Goal: Information Seeking & Learning: Learn about a topic

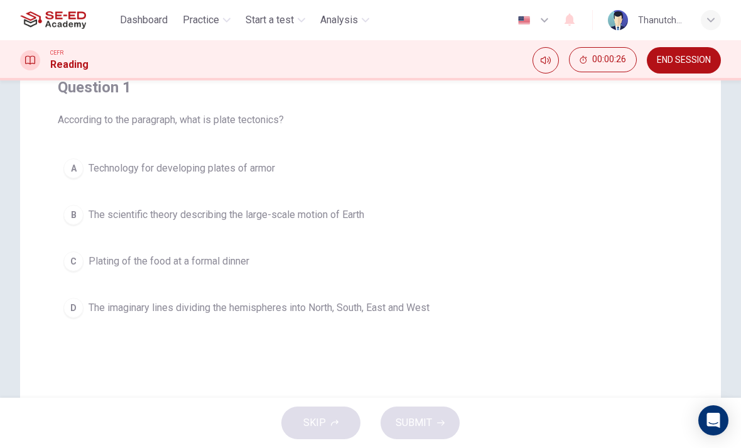
scroll to position [108, 0]
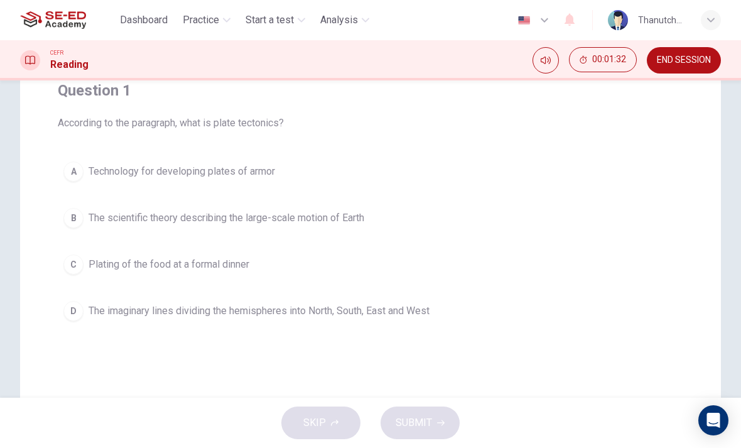
click at [414, 40] on div "Dashboard Practice Start a test Analysis English en ​ Thanutchaphon Butdee" at bounding box center [370, 20] width 701 height 40
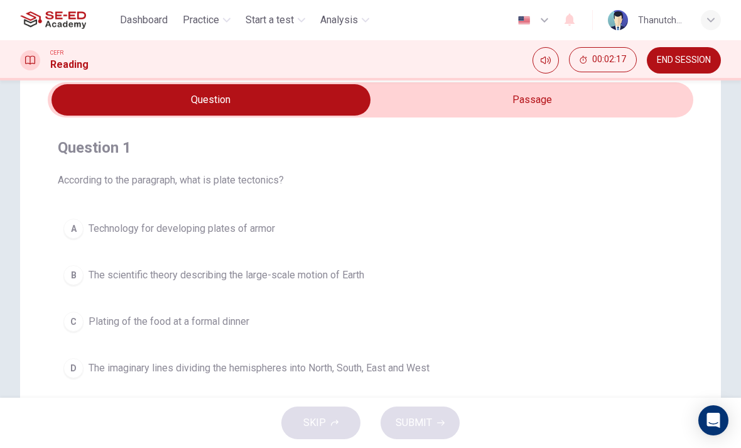
scroll to position [48, 0]
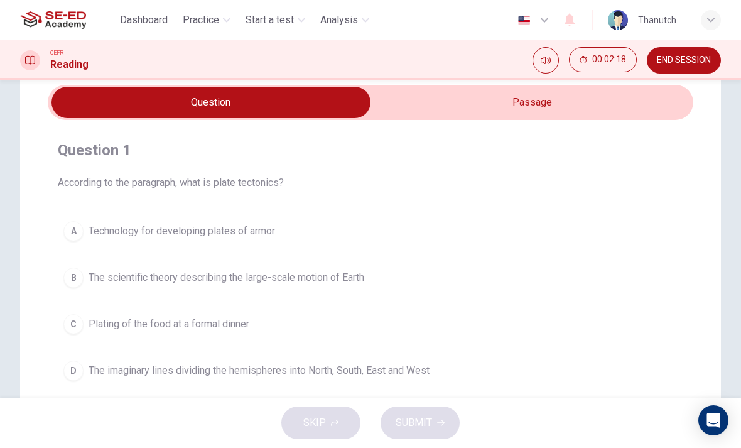
click at [640, 100] on input "checkbox" at bounding box center [211, 102] width 968 height 31
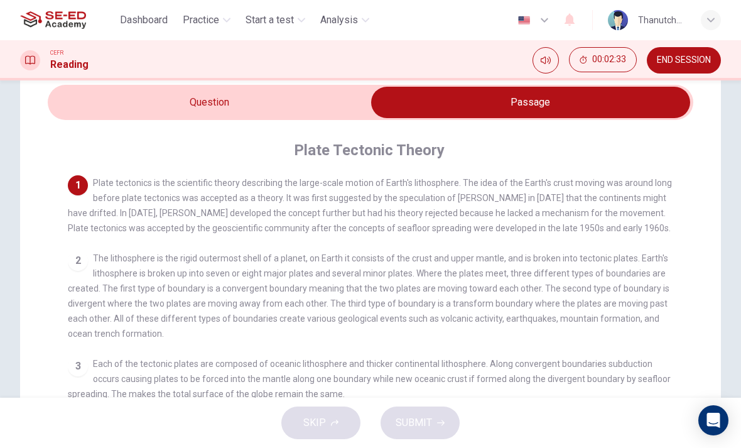
click at [288, 104] on input "checkbox" at bounding box center [530, 102] width 968 height 31
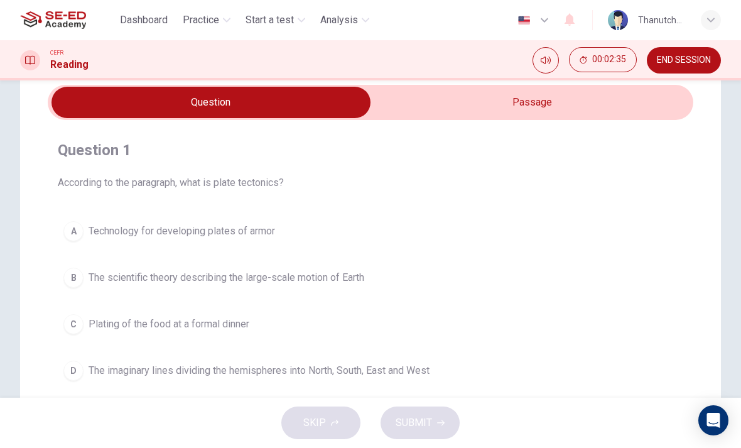
click at [334, 283] on span "The scientific theory describing the large-scale motion of Earth" at bounding box center [227, 277] width 276 height 15
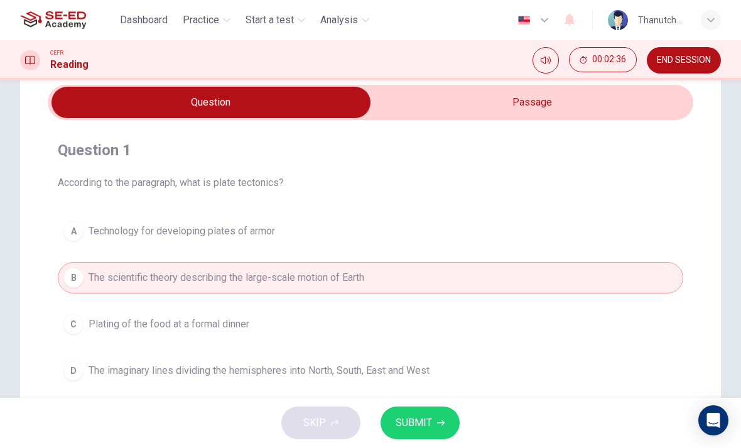
click at [442, 420] on icon "button" at bounding box center [441, 423] width 8 height 8
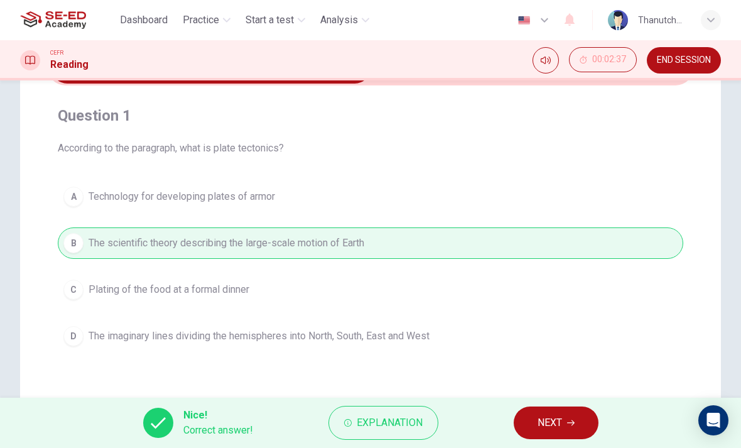
scroll to position [90, 0]
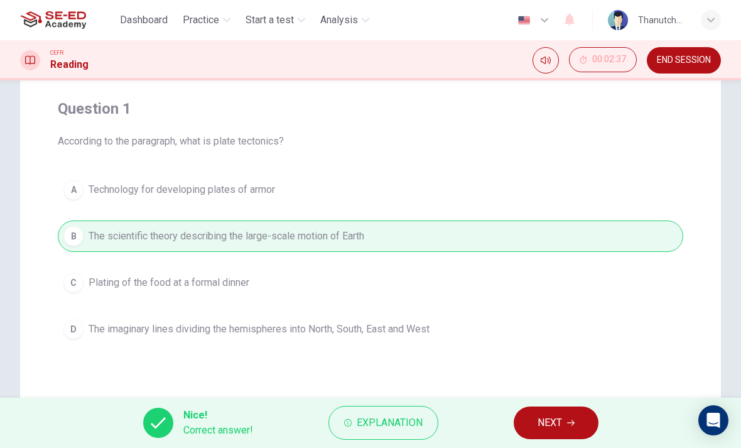
click at [553, 416] on span "NEXT" at bounding box center [549, 423] width 24 height 18
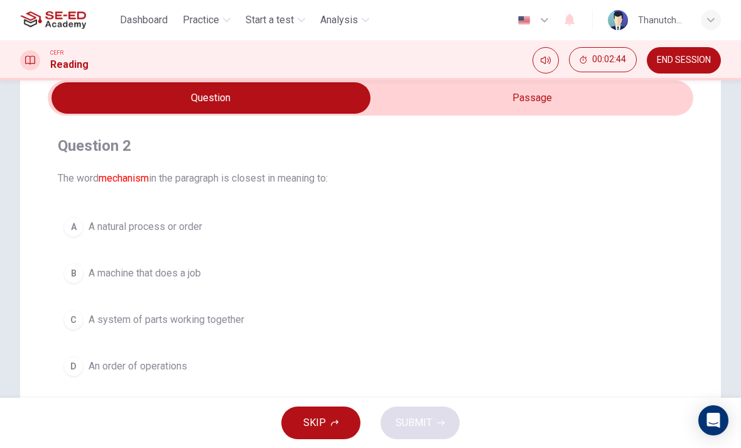
scroll to position [43, 0]
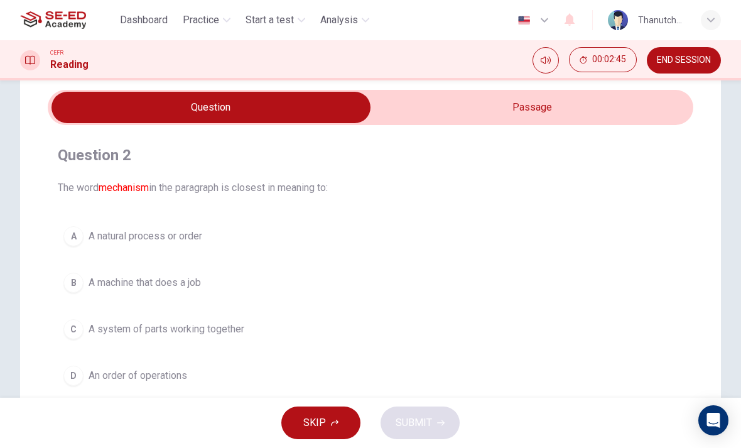
click at [607, 109] on input "checkbox" at bounding box center [211, 107] width 968 height 31
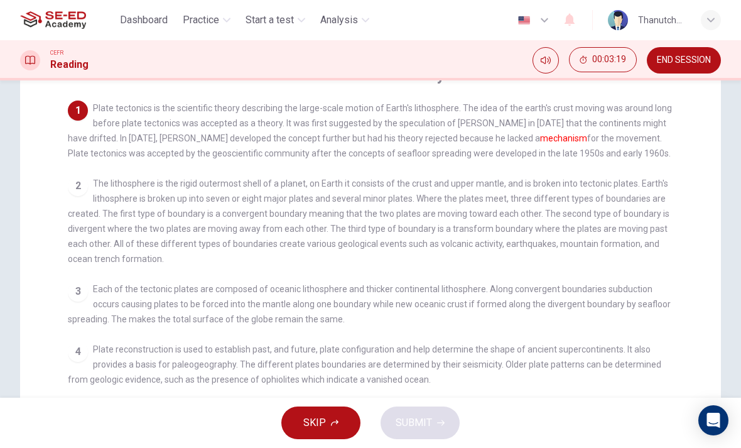
scroll to position [122, 0]
click at [391, 132] on div "1 Plate tectonics is the scientific theory describing the large-scale motion of…" at bounding box center [371, 132] width 606 height 60
click at [410, 165] on div "1 Plate tectonics is the scientific theory describing the large-scale motion of…" at bounding box center [379, 290] width 622 height 377
click at [412, 149] on div "1 Plate tectonics is the scientific theory describing the large-scale motion of…" at bounding box center [371, 132] width 606 height 60
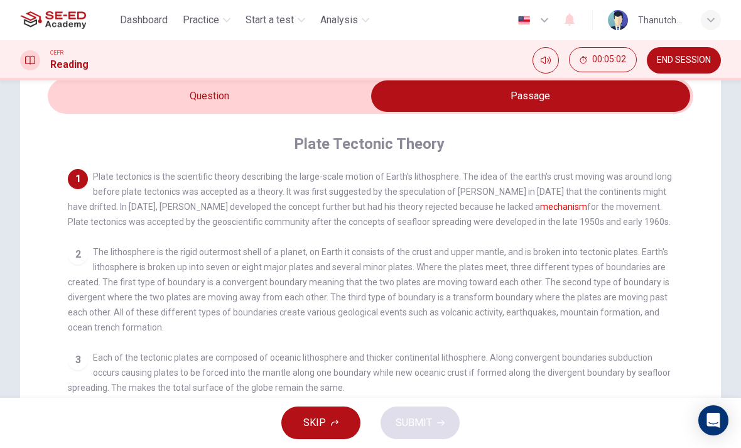
scroll to position [50, 0]
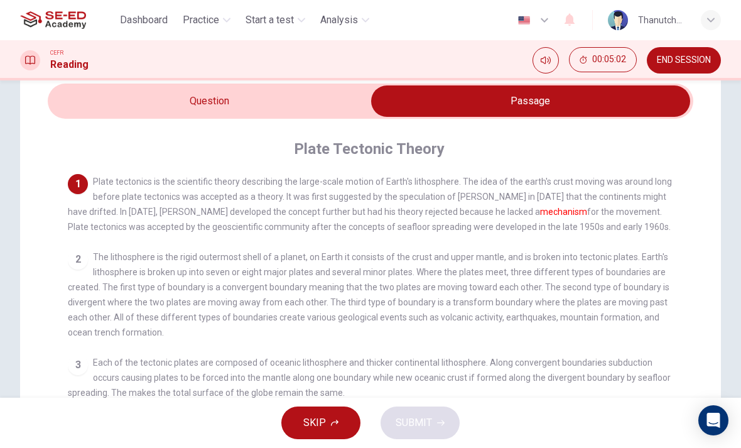
click at [304, 104] on input "checkbox" at bounding box center [530, 100] width 968 height 31
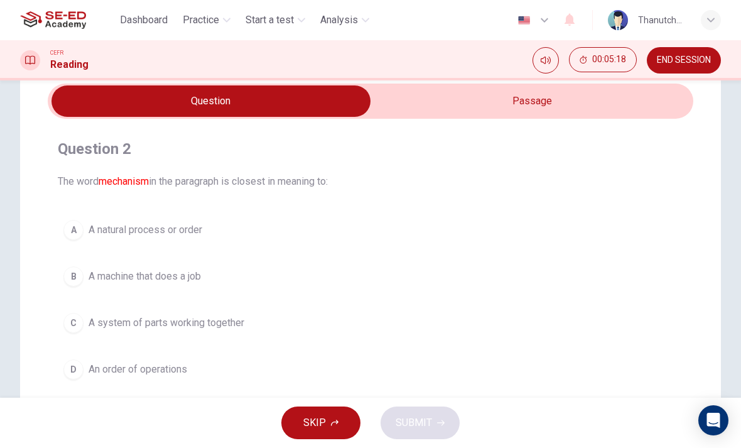
click at [183, 227] on span "A natural process or order" at bounding box center [146, 229] width 114 height 15
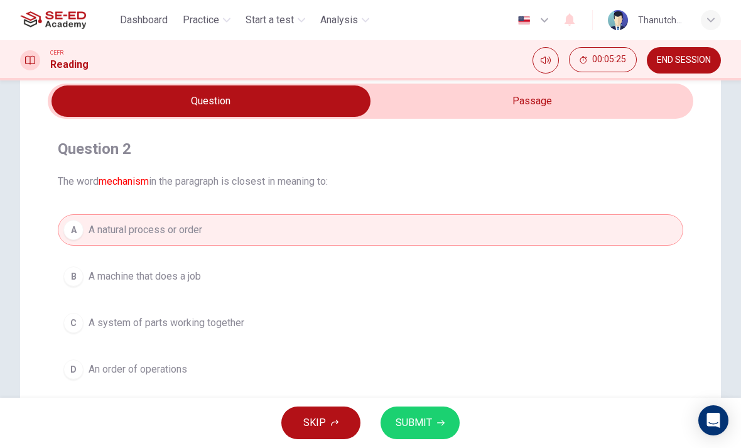
click at [436, 416] on button "SUBMIT" at bounding box center [419, 422] width 79 height 33
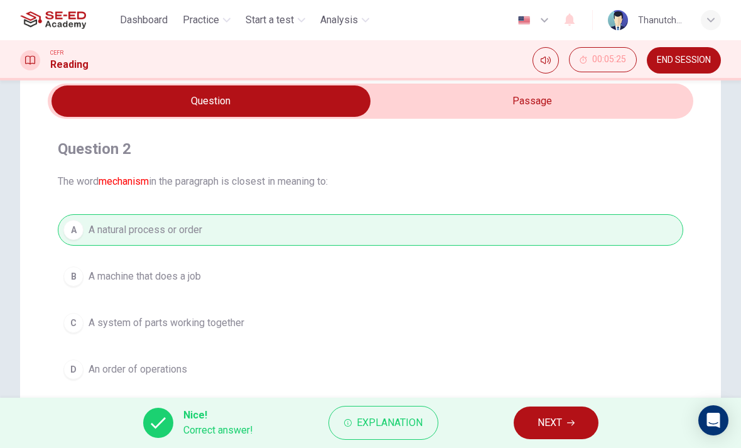
click at [409, 422] on span "Explanation" at bounding box center [390, 423] width 66 height 18
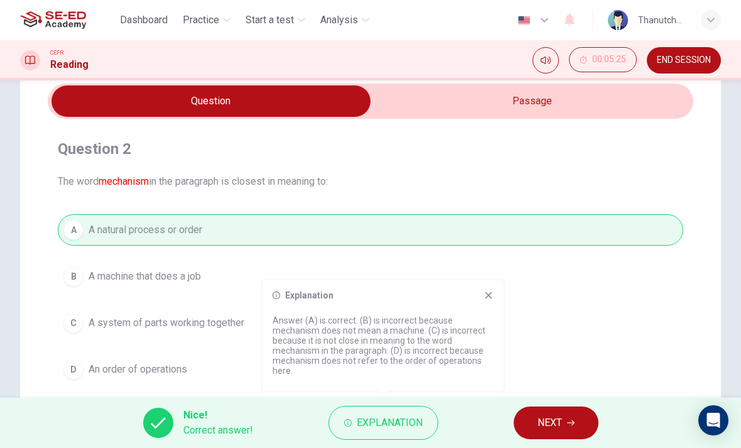
click at [589, 305] on div "A A natural process or order B A machine that does a job C A system of parts wo…" at bounding box center [370, 299] width 625 height 171
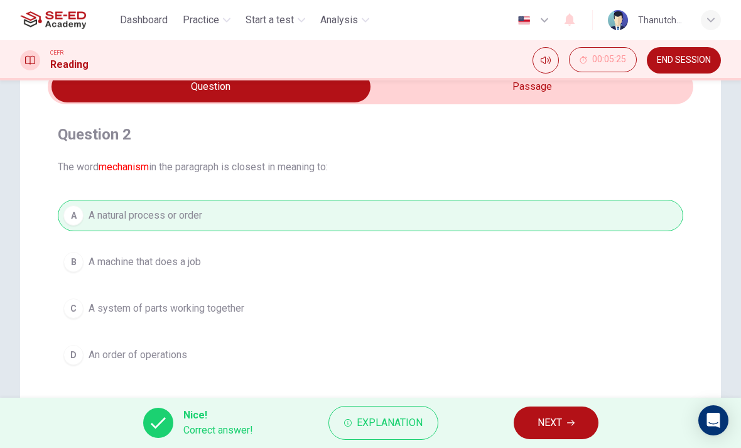
scroll to position [70, 0]
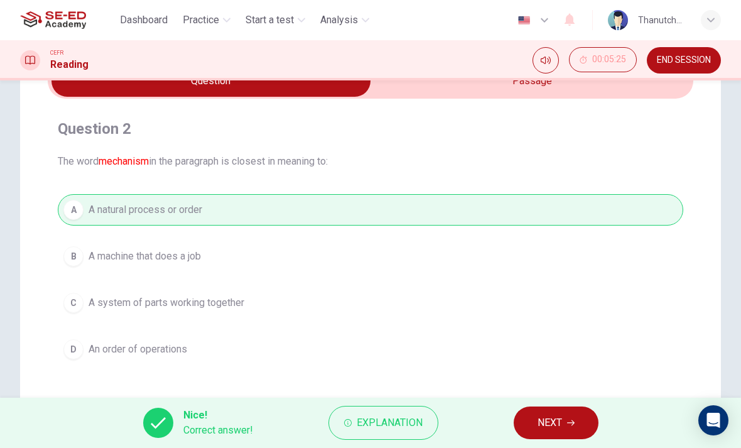
click at [551, 417] on span "NEXT" at bounding box center [549, 423] width 24 height 18
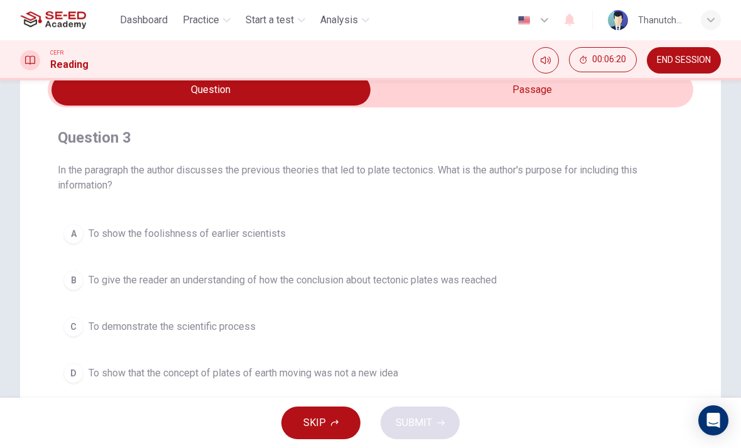
scroll to position [43, 0]
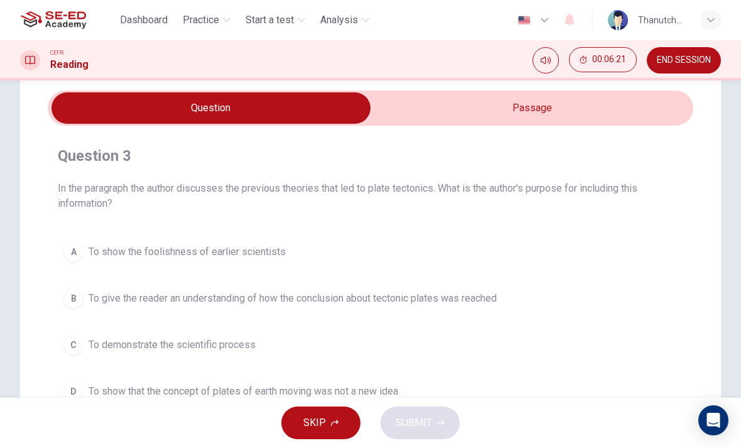
click at [605, 112] on input "checkbox" at bounding box center [211, 107] width 968 height 31
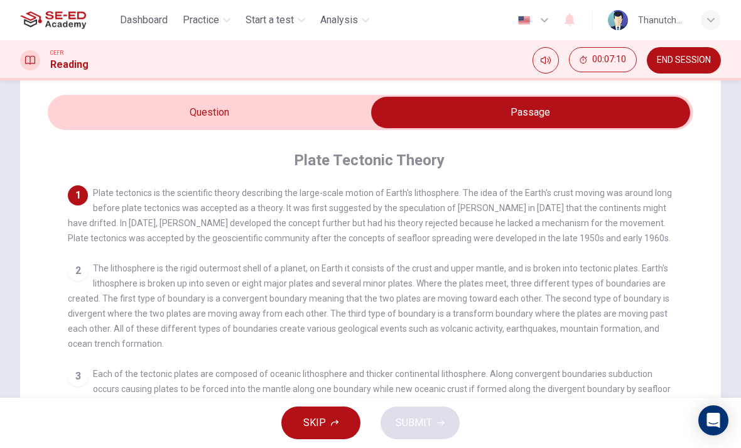
scroll to position [24, 0]
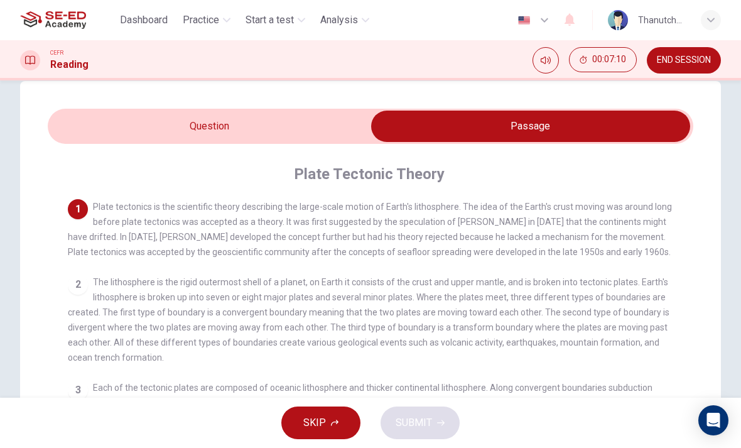
click at [311, 118] on input "checkbox" at bounding box center [530, 126] width 968 height 31
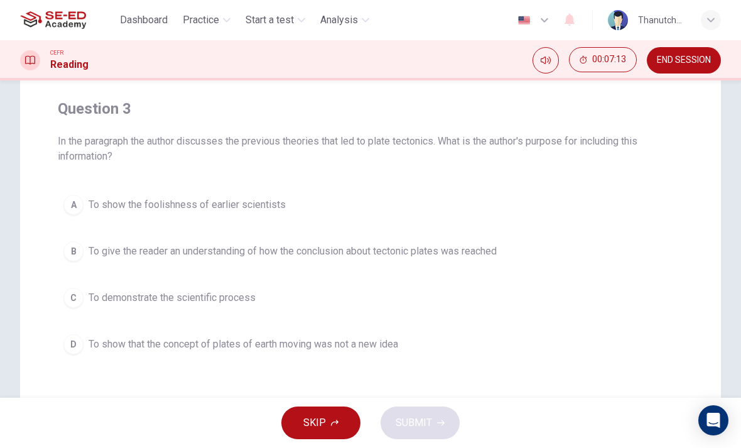
scroll to position [93, 0]
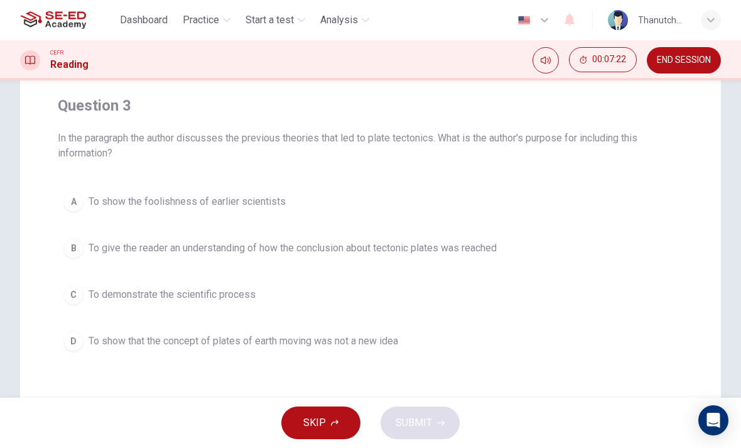
click at [399, 332] on button "D To show that the concept of plates of earth moving was not a new idea" at bounding box center [370, 340] width 625 height 31
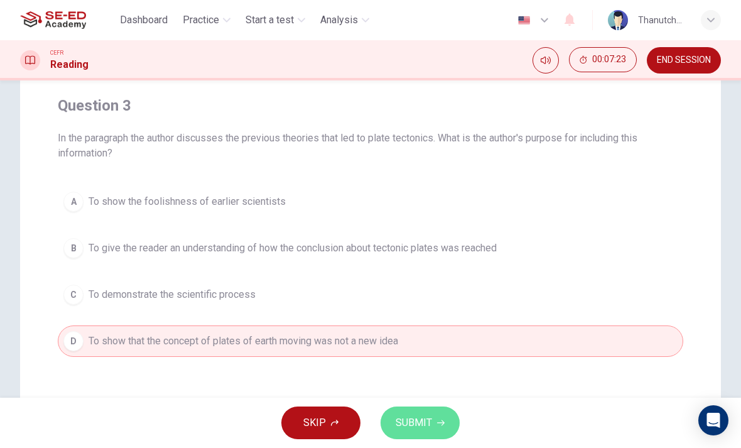
click at [421, 419] on span "SUBMIT" at bounding box center [414, 423] width 36 height 18
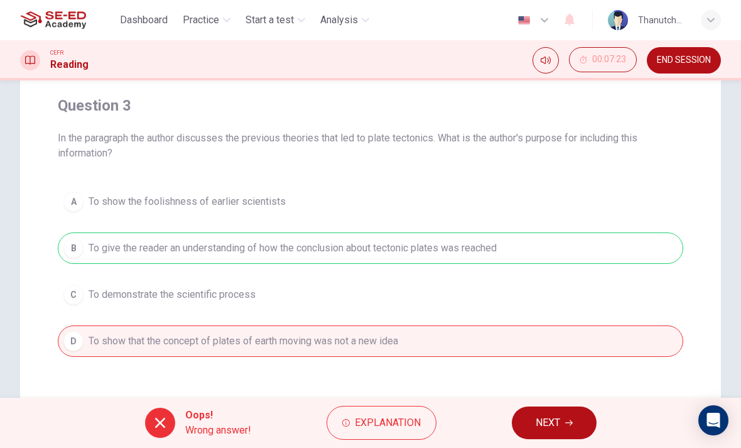
click at [406, 419] on span "Explanation" at bounding box center [388, 423] width 66 height 18
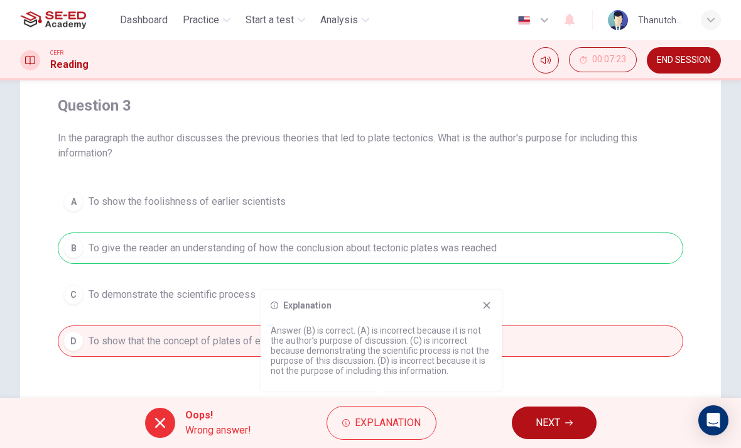
click at [577, 416] on button "NEXT" at bounding box center [554, 422] width 85 height 33
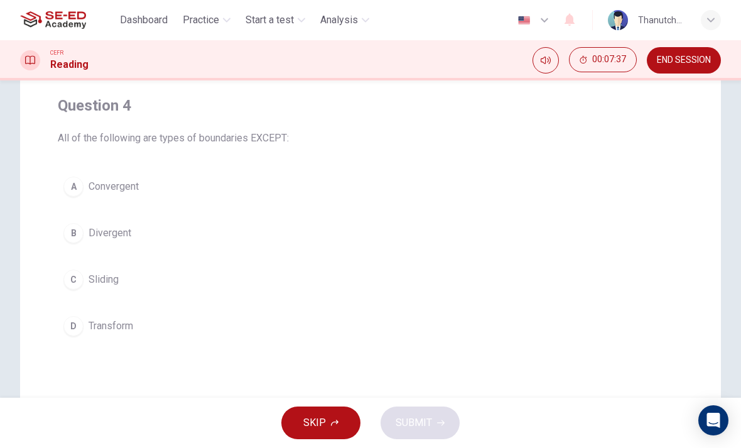
click at [115, 188] on span "Convergent" at bounding box center [114, 186] width 50 height 15
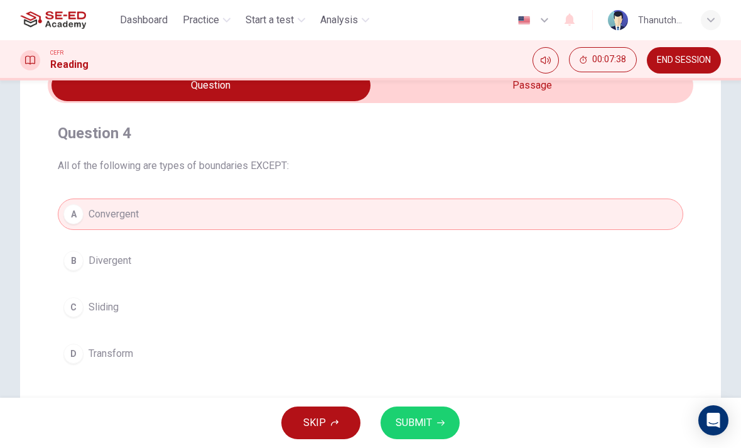
scroll to position [58, 0]
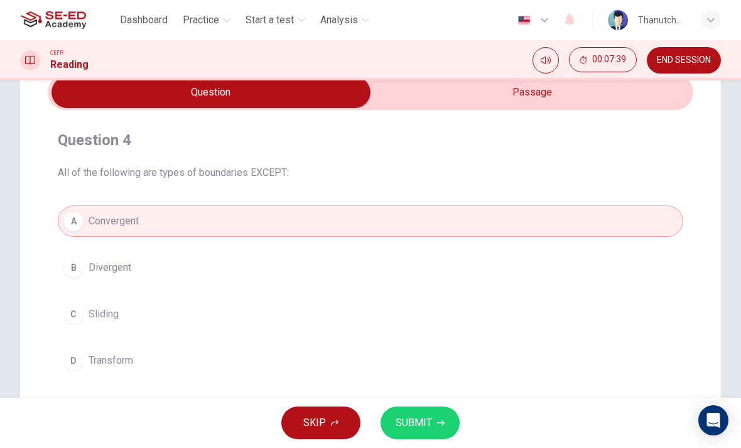
click at [583, 99] on input "checkbox" at bounding box center [211, 92] width 968 height 31
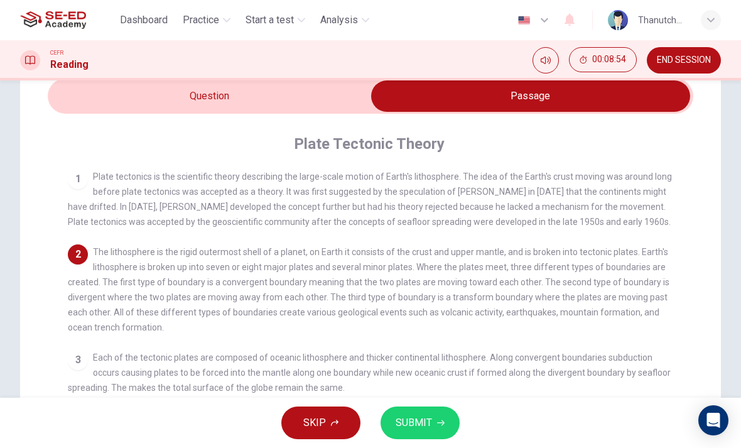
scroll to position [52, 0]
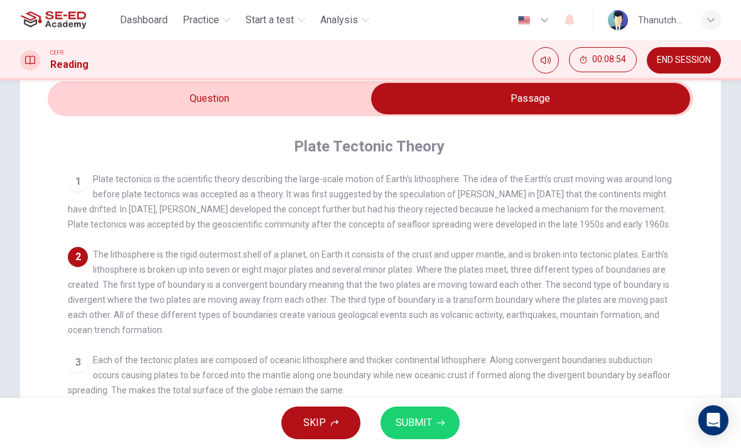
click at [288, 98] on input "checkbox" at bounding box center [530, 98] width 968 height 31
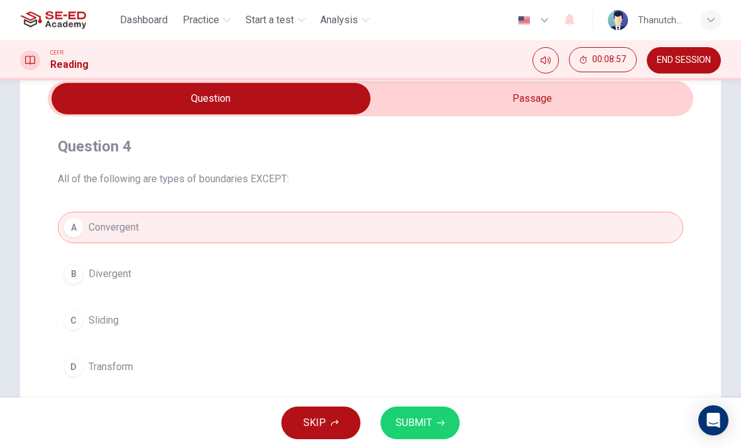
click at [158, 322] on button "C Sliding" at bounding box center [370, 320] width 625 height 31
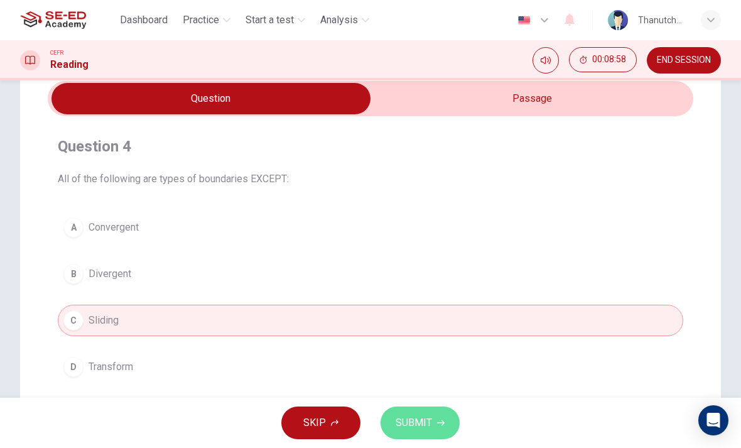
click at [444, 423] on button "SUBMIT" at bounding box center [419, 422] width 79 height 33
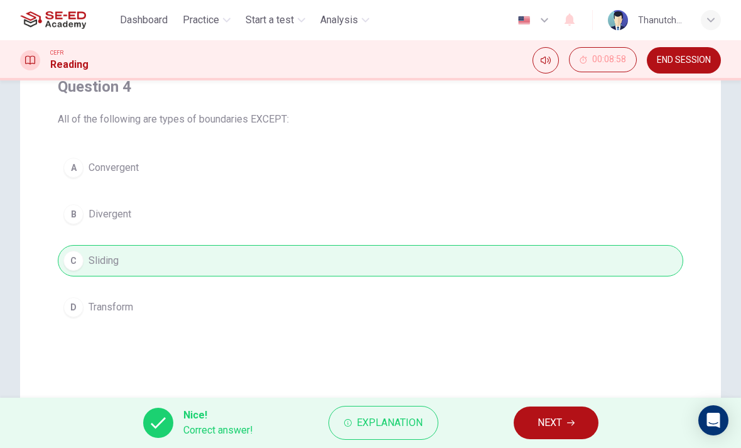
scroll to position [119, 0]
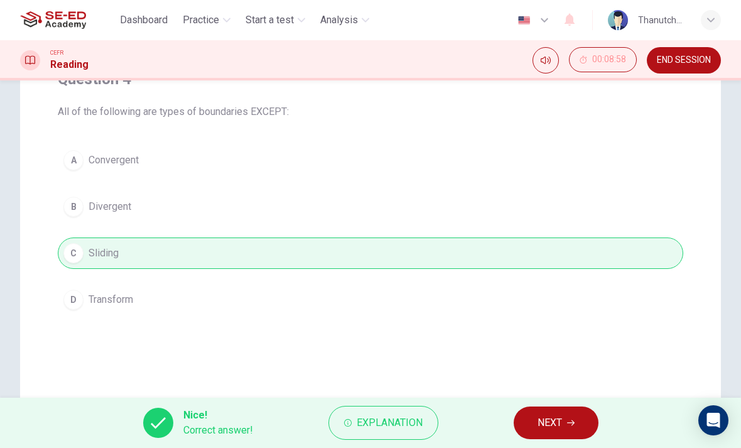
click at [559, 421] on span "NEXT" at bounding box center [549, 423] width 24 height 18
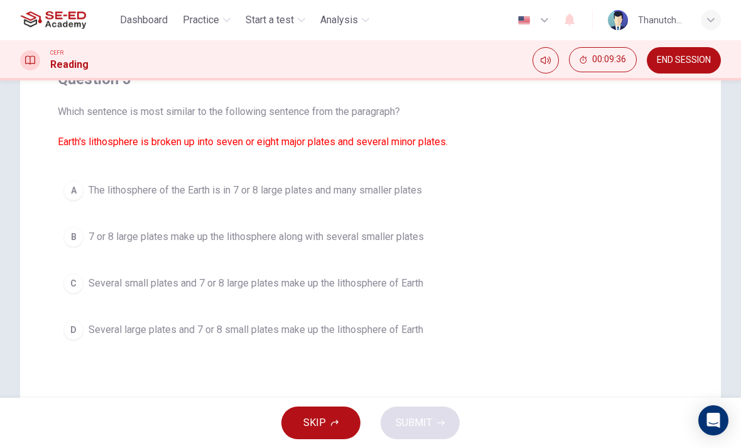
click at [438, 105] on span "Which sentence is most similar to the following sentence from the paragraph? Ea…" at bounding box center [370, 126] width 625 height 45
click at [88, 291] on button "C Several small plates and 7 or 8 large plates make up the lithosphere of Earth" at bounding box center [370, 282] width 625 height 31
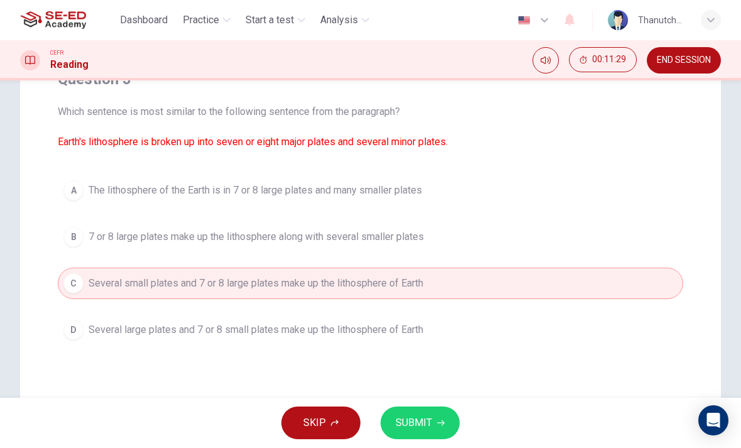
click at [429, 419] on span "SUBMIT" at bounding box center [414, 423] width 36 height 18
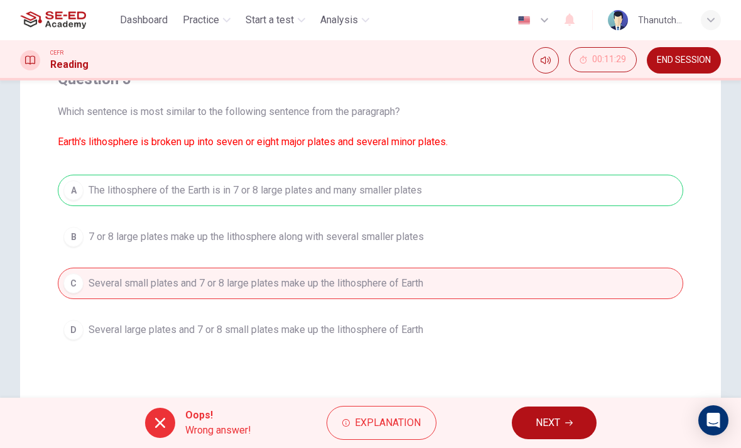
click at [553, 419] on span "NEXT" at bounding box center [548, 423] width 24 height 18
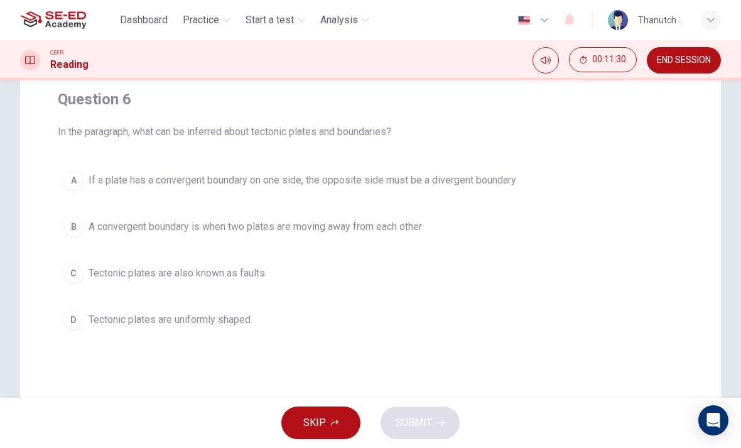
scroll to position [95, 0]
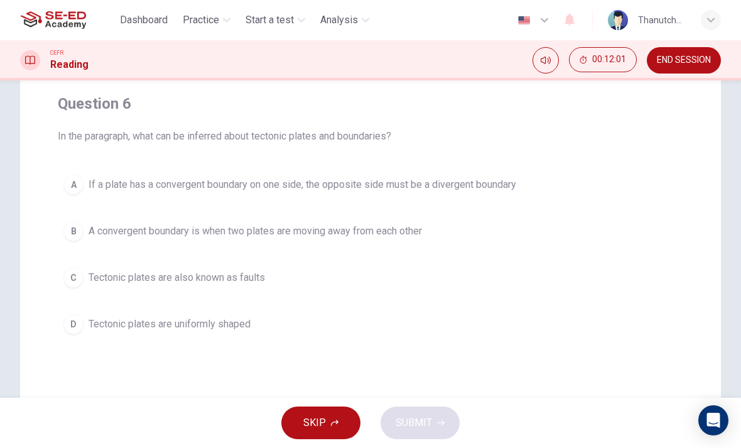
click at [421, 348] on div "Question 6 In the paragraph, what can be inferred about tectonic plates and bou…" at bounding box center [370, 217] width 645 height 266
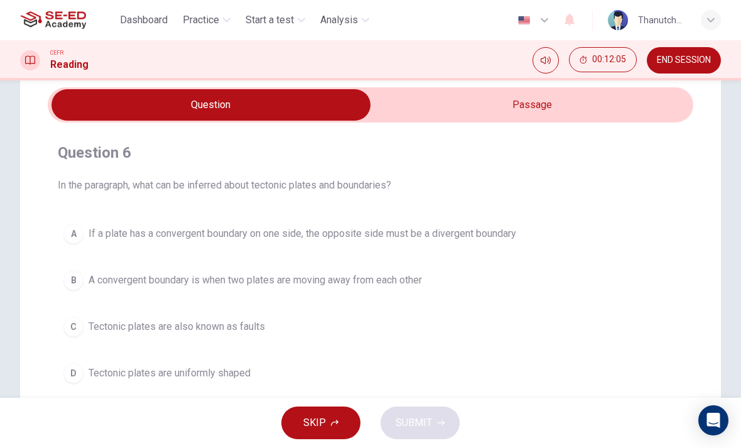
scroll to position [43, 0]
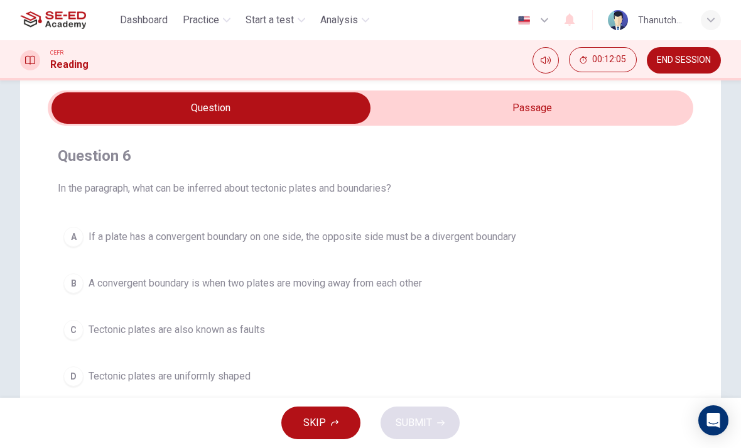
click at [578, 114] on input "checkbox" at bounding box center [211, 107] width 968 height 31
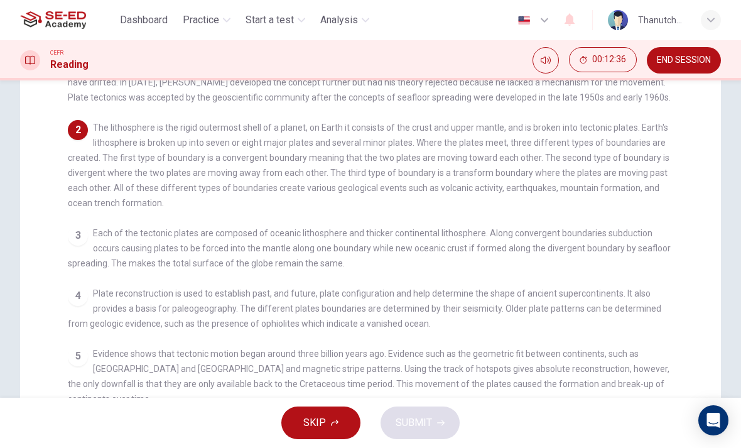
scroll to position [181, 0]
click at [737, 77] on div "CEFR Reading 00:12:58 END SESSION" at bounding box center [370, 60] width 741 height 40
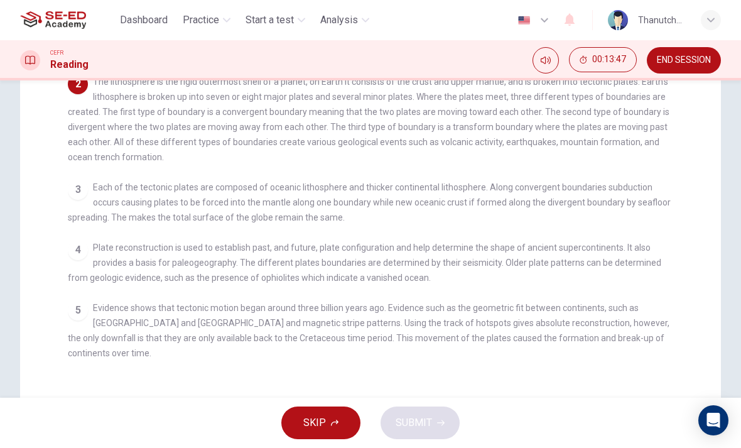
scroll to position [229, 0]
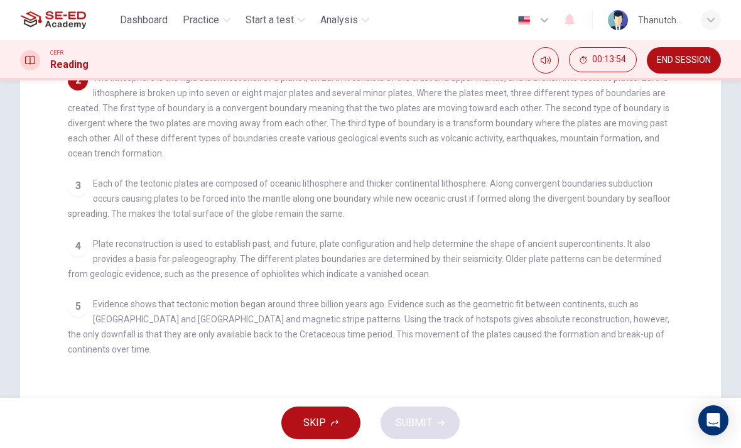
click at [433, 156] on div "2 The lithosphere is the rigid outermost shell of a planet, on Earth it consist…" at bounding box center [371, 115] width 606 height 90
click at [427, 183] on div "3 Each of the tectonic plates are composed of oceanic lithosphere and thicker c…" at bounding box center [371, 198] width 606 height 45
click at [439, 191] on span "Each of the tectonic plates are composed of oceanic lithosphere and thicker con…" at bounding box center [369, 198] width 603 height 40
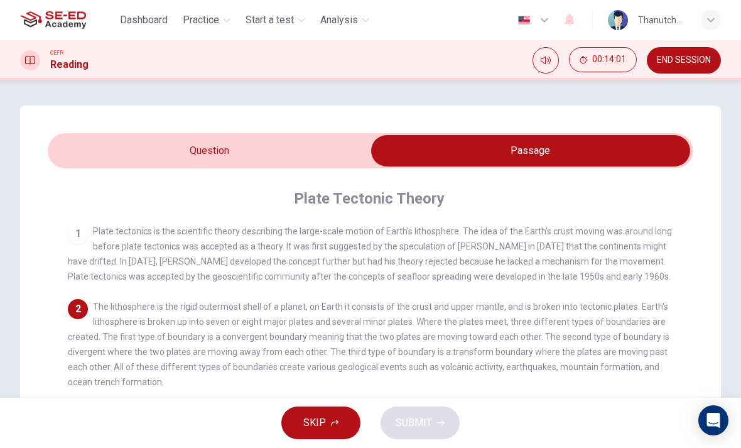
scroll to position [0, 0]
click at [337, 149] on input "checkbox" at bounding box center [530, 150] width 968 height 31
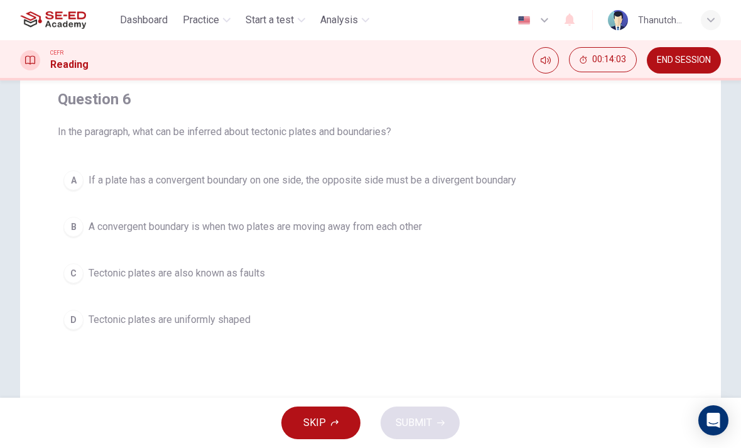
scroll to position [107, 0]
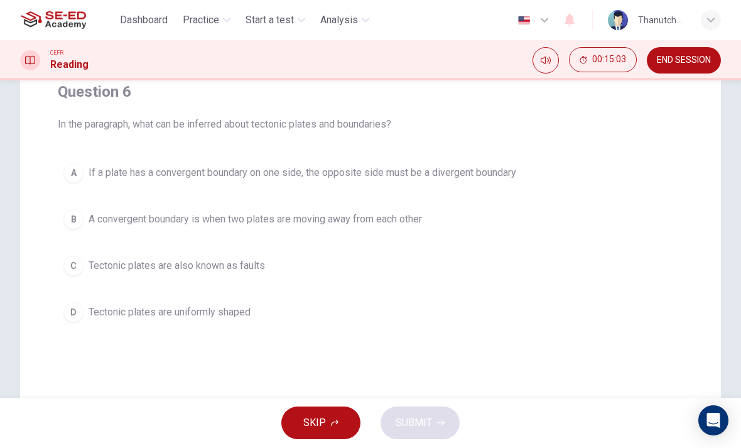
click at [456, 140] on div "Question 6 In the paragraph, what can be inferred about tectonic plates and bou…" at bounding box center [370, 205] width 645 height 266
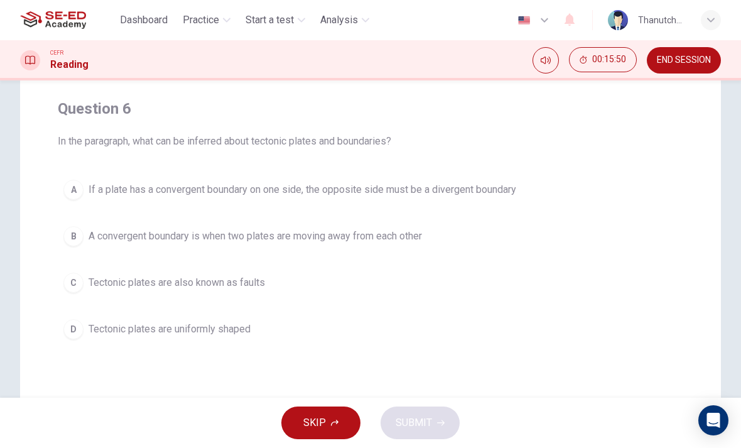
scroll to position [90, 0]
click at [453, 188] on span "If a plate has a convergent boundary on one side, the opposite side must be a d…" at bounding box center [303, 188] width 428 height 15
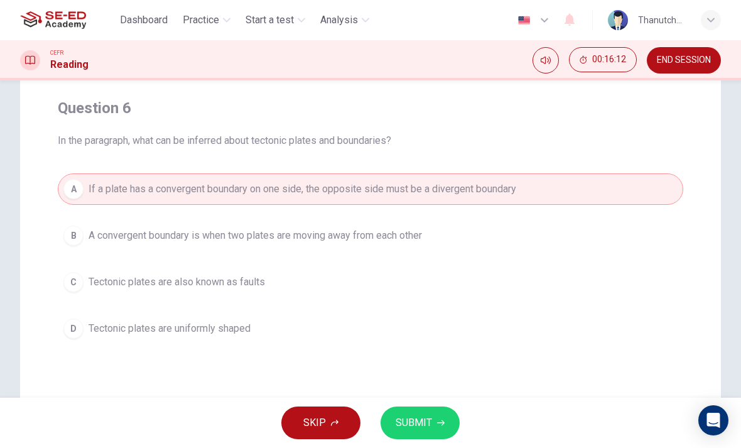
click at [427, 419] on span "SUBMIT" at bounding box center [414, 423] width 36 height 18
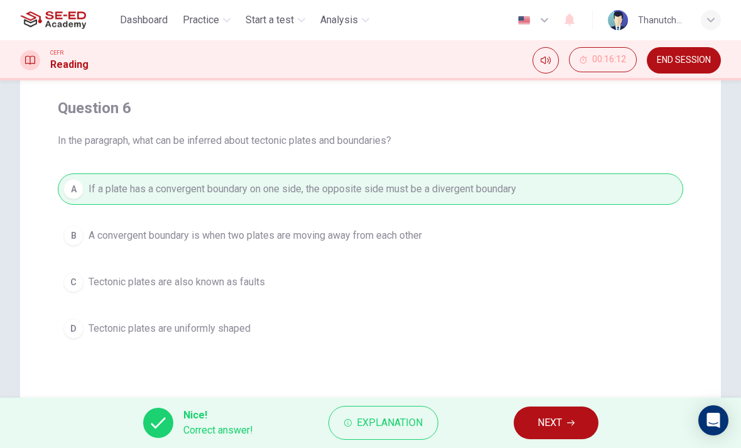
click at [561, 428] on span "NEXT" at bounding box center [549, 423] width 24 height 18
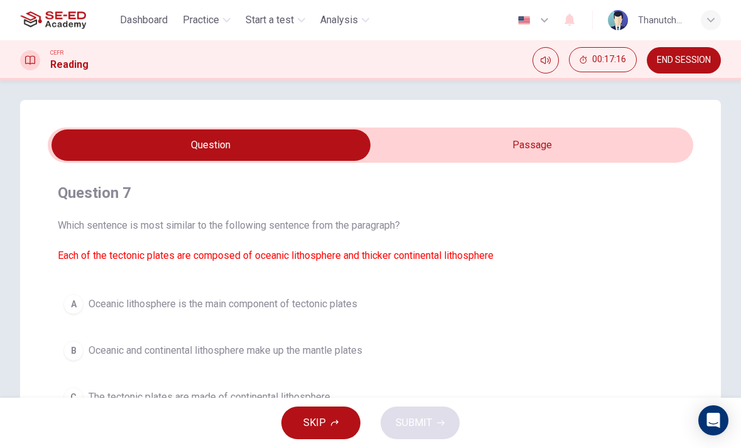
scroll to position [2, 0]
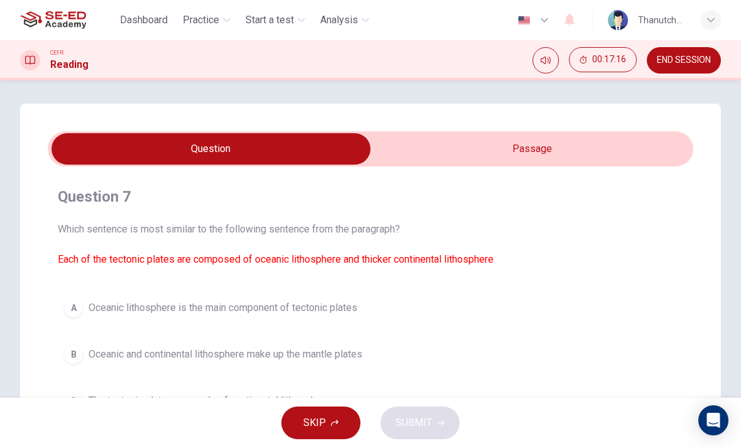
click at [598, 140] on input "checkbox" at bounding box center [211, 148] width 968 height 31
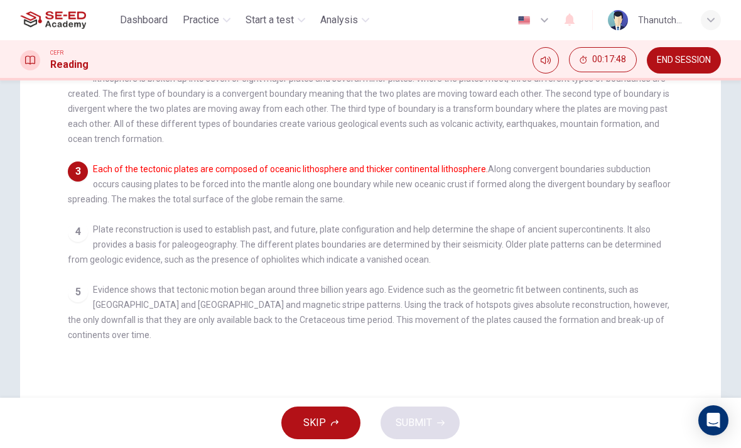
scroll to position [249, 0]
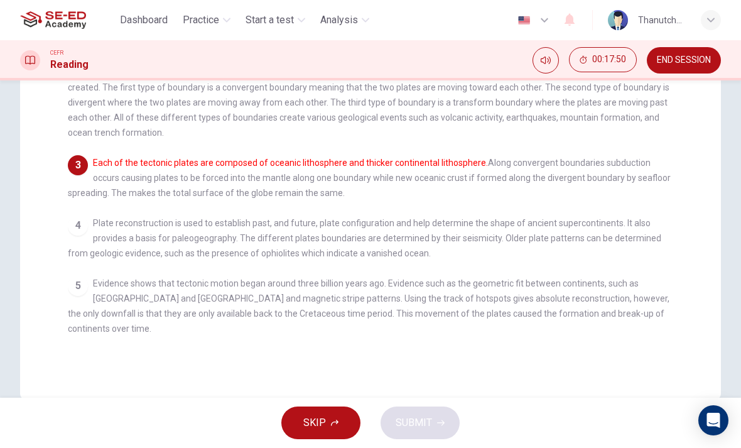
click at [441, 211] on div "1 Plate tectonics is the scientific theory describing the large-scale motion of…" at bounding box center [379, 162] width 622 height 377
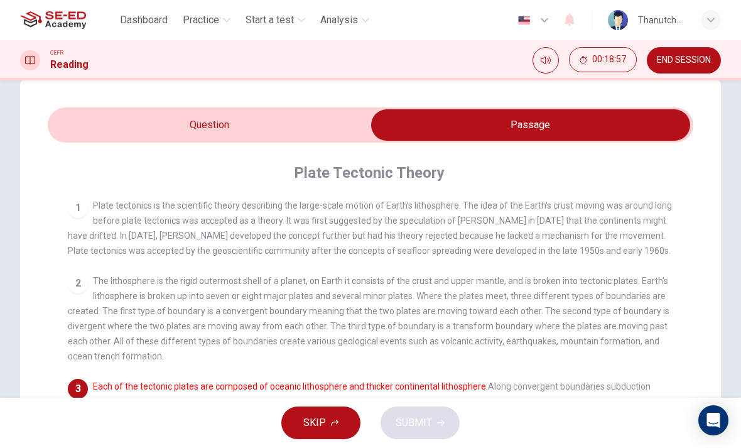
scroll to position [26, 0]
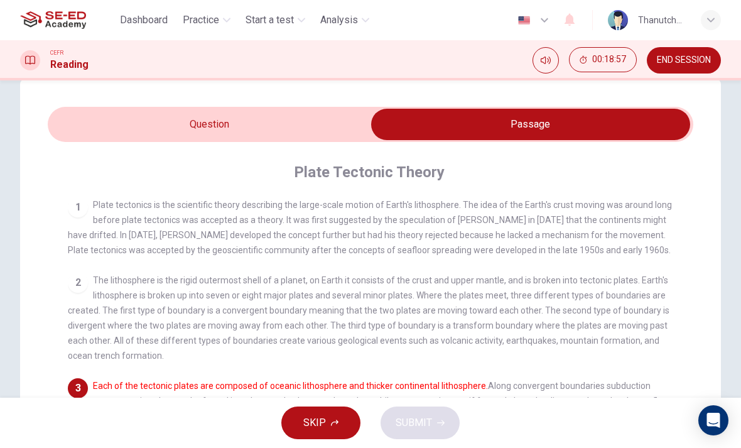
click at [316, 111] on input "checkbox" at bounding box center [530, 124] width 968 height 31
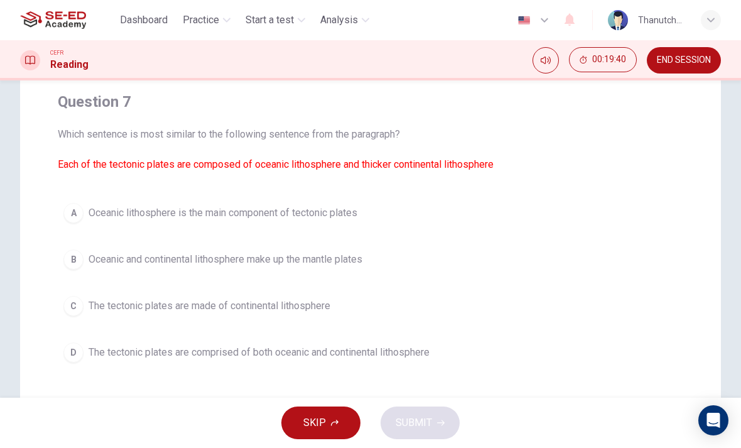
scroll to position [131, 0]
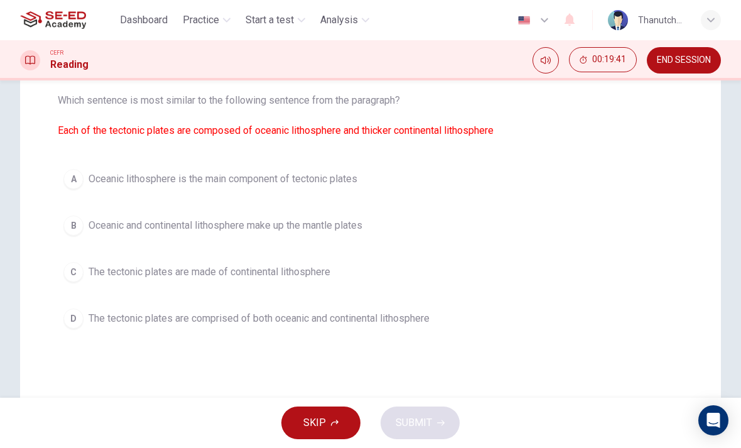
click at [389, 315] on span "The tectonic plates are comprised of both oceanic and continental lithosphere" at bounding box center [259, 318] width 341 height 15
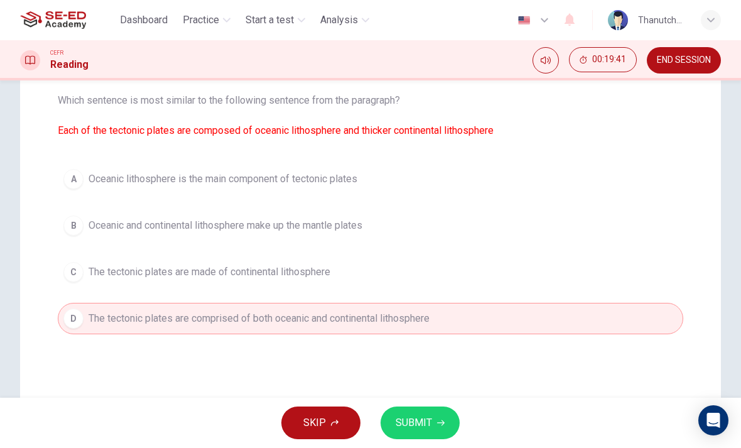
click at [409, 423] on span "SUBMIT" at bounding box center [414, 423] width 36 height 18
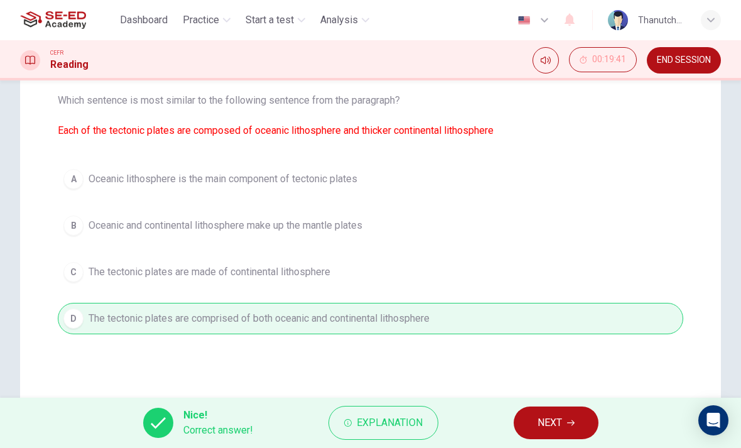
click at [553, 419] on span "NEXT" at bounding box center [549, 423] width 24 height 18
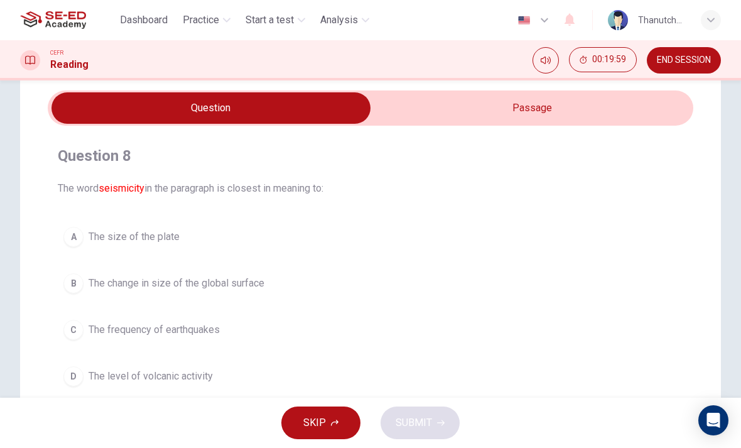
scroll to position [43, 0]
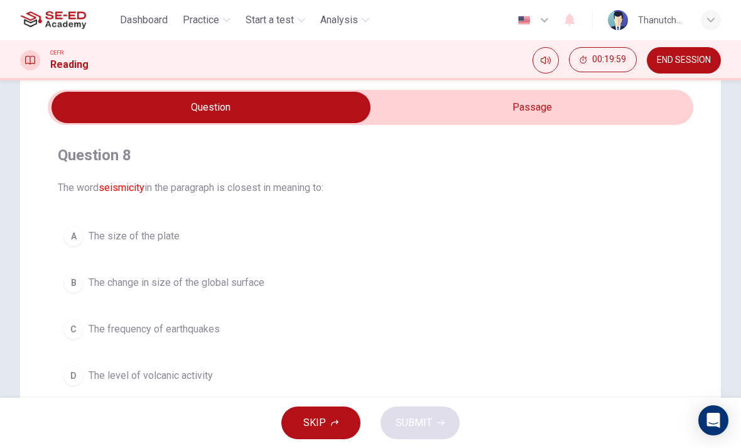
click at [580, 116] on input "checkbox" at bounding box center [211, 107] width 968 height 31
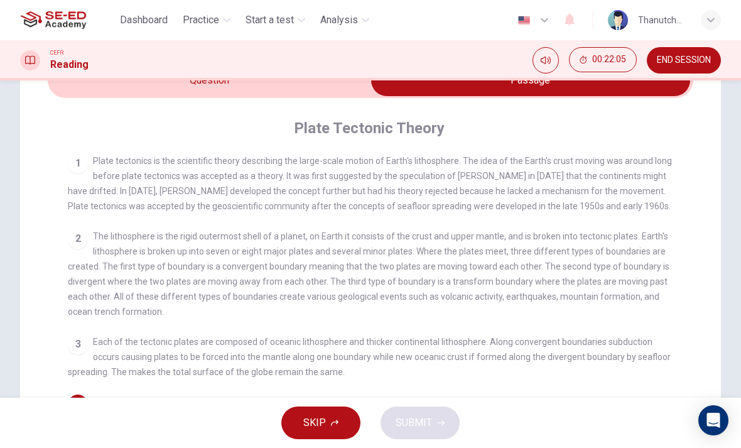
scroll to position [44, 0]
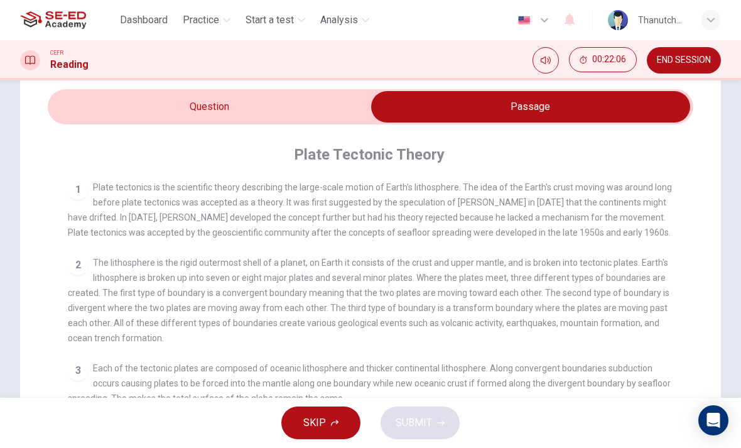
click at [319, 122] on input "checkbox" at bounding box center [530, 106] width 968 height 31
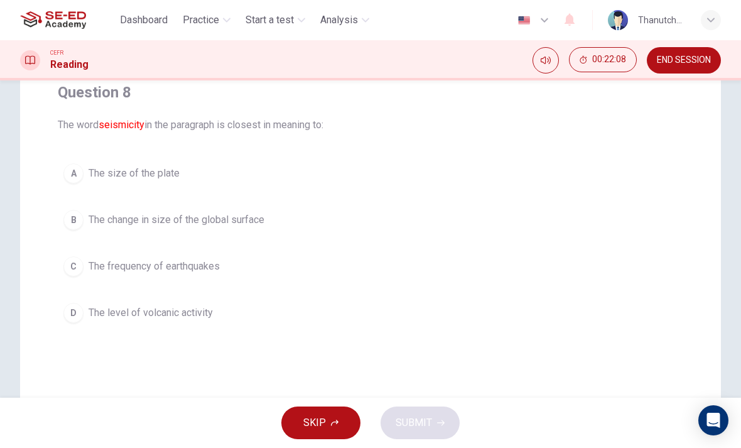
scroll to position [108, 0]
click at [249, 221] on span "The change in size of the global surface" at bounding box center [177, 217] width 176 height 15
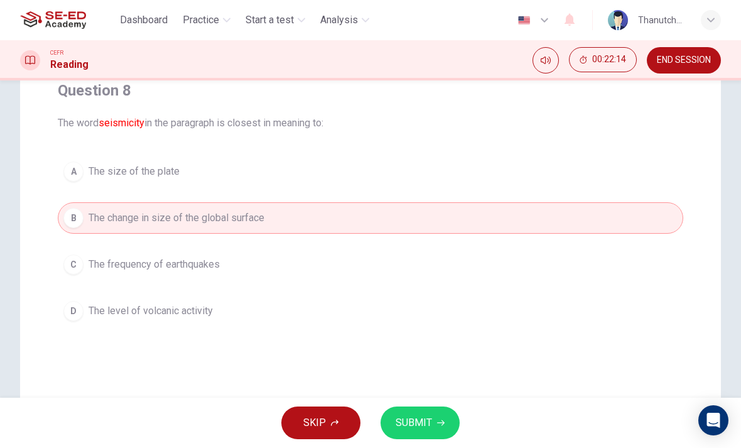
click at [438, 417] on button "SUBMIT" at bounding box center [419, 422] width 79 height 33
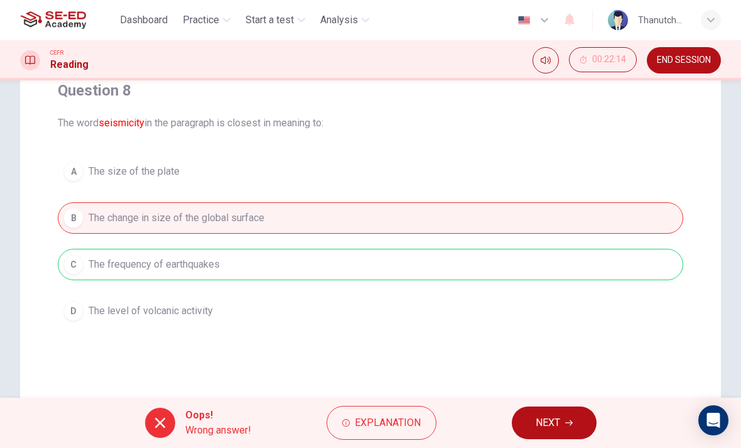
click at [410, 421] on span "Explanation" at bounding box center [388, 423] width 66 height 18
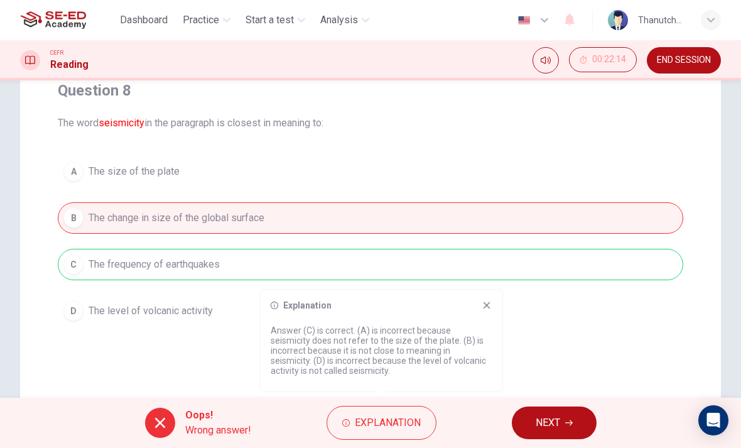
click at [425, 155] on div "Question 8 The word seismicity in the paragraph is closest in meaning to: A The…" at bounding box center [370, 203] width 645 height 266
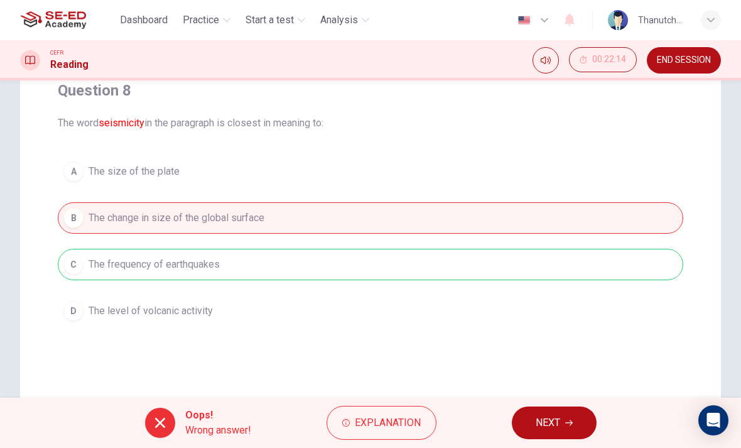
click at [424, 150] on div "Question 8 The word seismicity in the paragraph is closest in meaning to: A The…" at bounding box center [370, 203] width 645 height 266
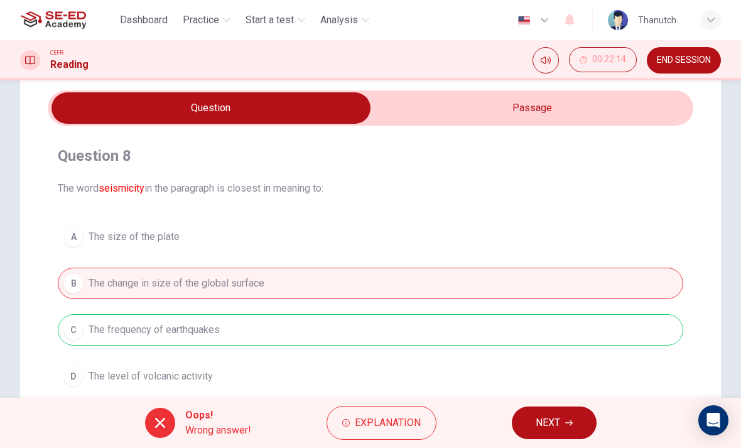
scroll to position [41, 0]
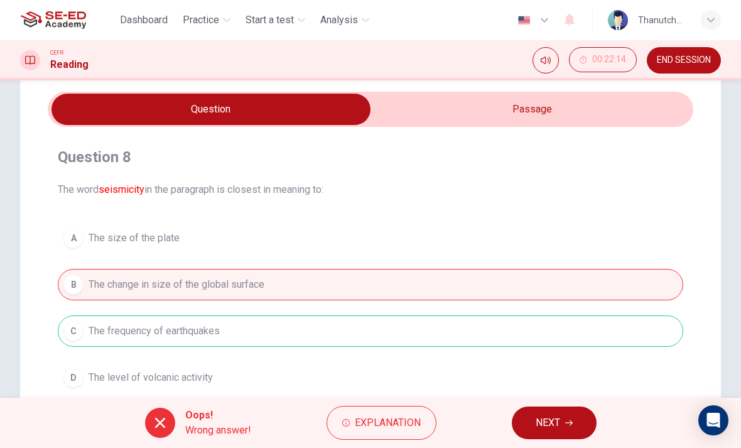
click at [583, 106] on input "checkbox" at bounding box center [211, 109] width 968 height 31
checkbox input "true"
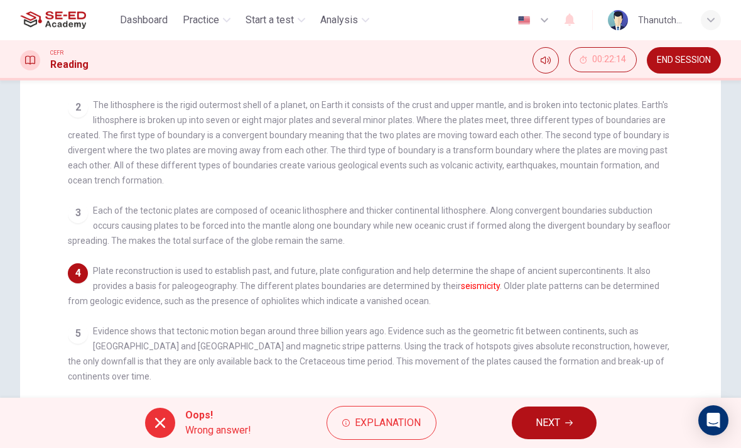
scroll to position [206, 0]
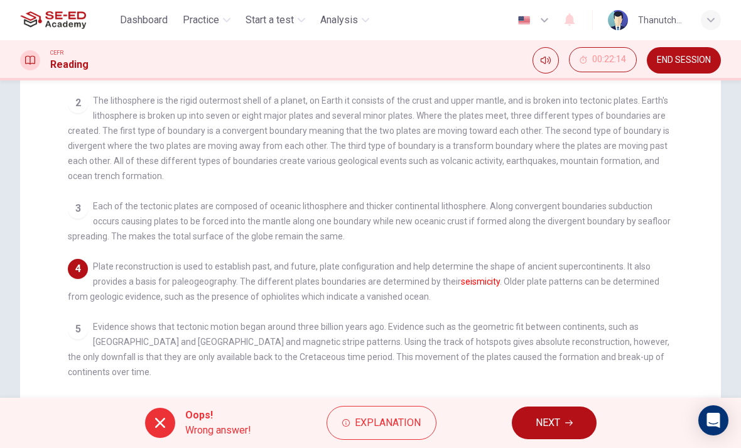
click at [544, 421] on span "NEXT" at bounding box center [548, 423] width 24 height 18
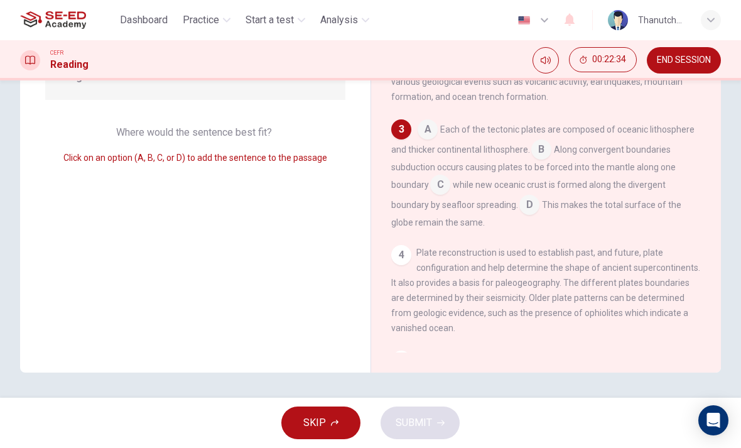
scroll to position [190, 0]
click at [709, 231] on div "1 Plate tectonics is the scientific theory describing the large-scale motion of…" at bounding box center [554, 171] width 326 height 361
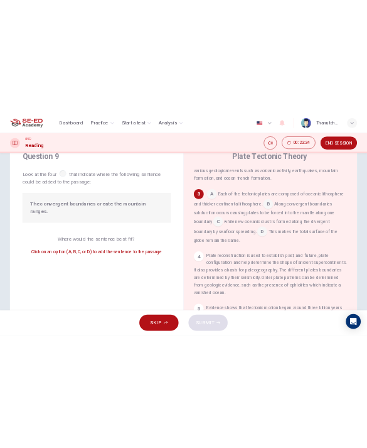
scroll to position [278, 0]
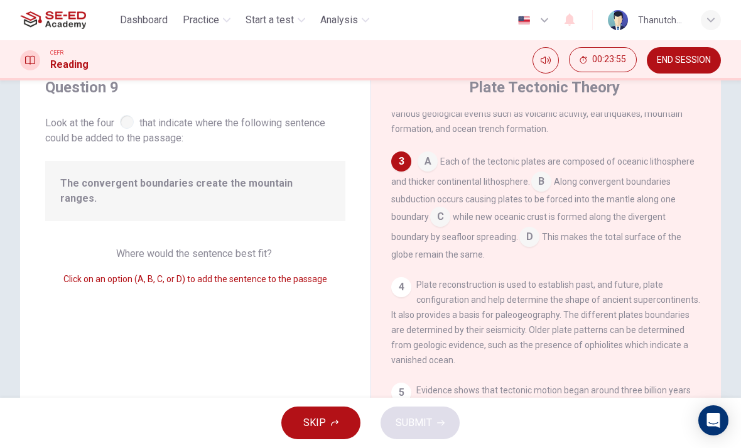
click at [438, 228] on input at bounding box center [440, 218] width 20 height 20
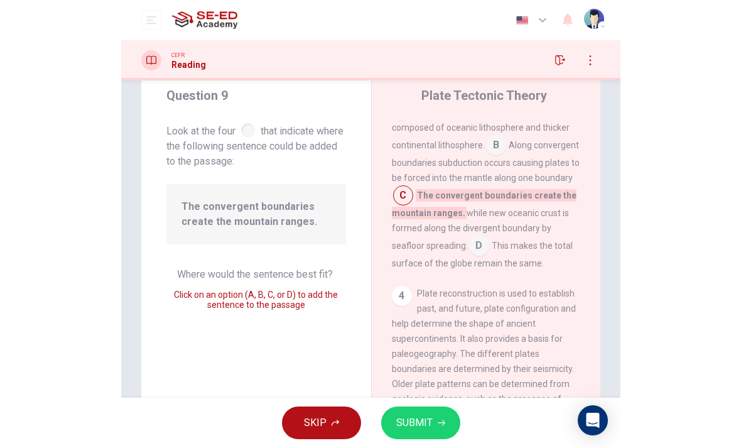
scroll to position [311, 0]
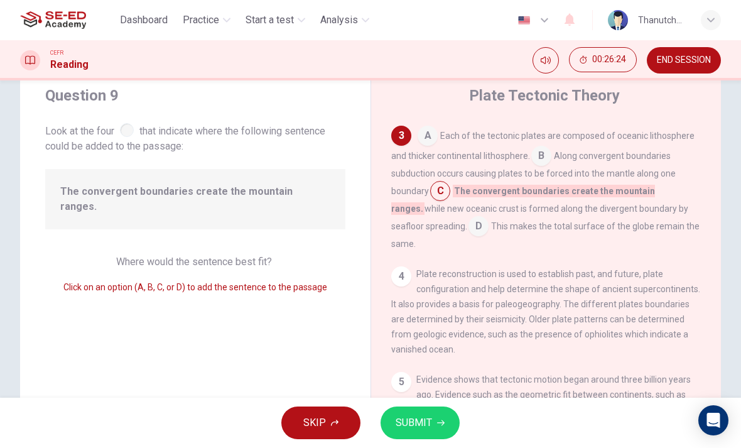
click at [422, 426] on span "SUBMIT" at bounding box center [414, 423] width 36 height 18
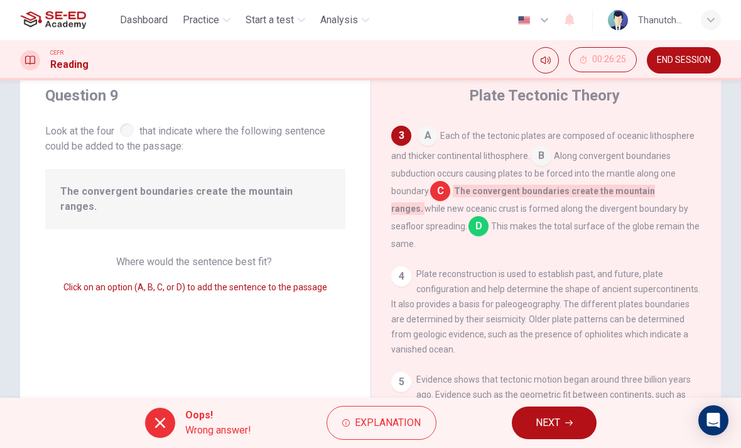
click at [406, 421] on span "Explanation" at bounding box center [388, 423] width 66 height 18
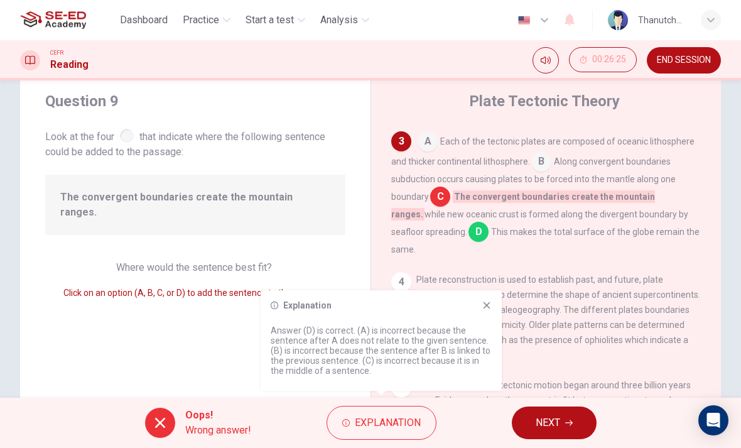
scroll to position [36, 0]
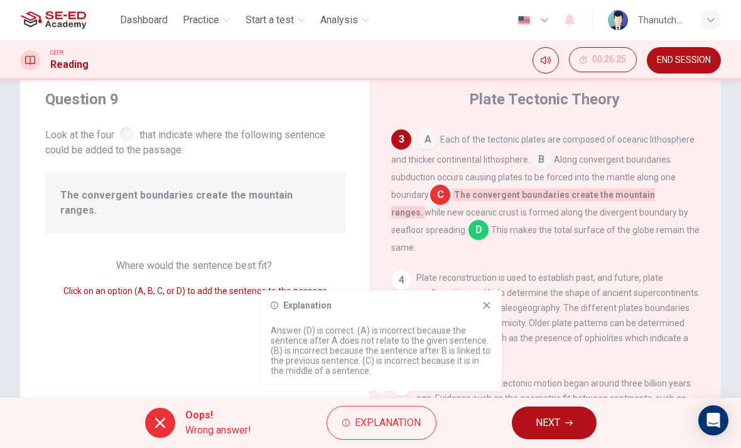
click at [490, 301] on icon at bounding box center [487, 305] width 10 height 10
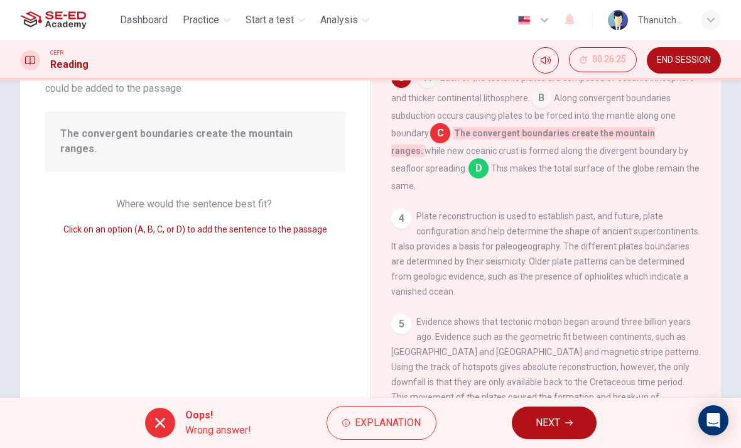
scroll to position [99, 0]
click at [565, 423] on icon "button" at bounding box center [569, 423] width 8 height 8
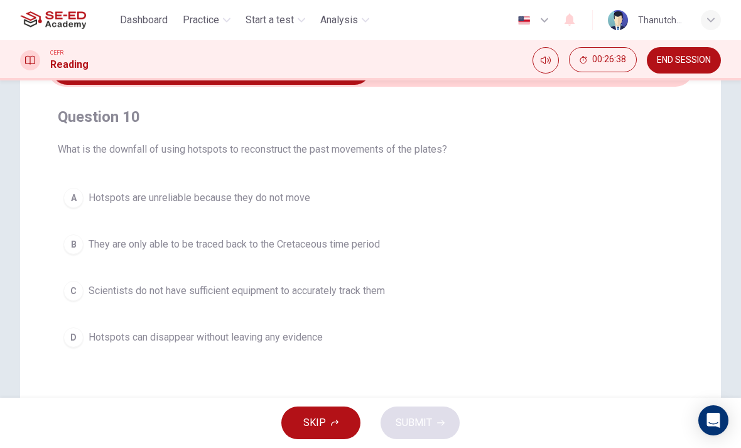
scroll to position [25, 0]
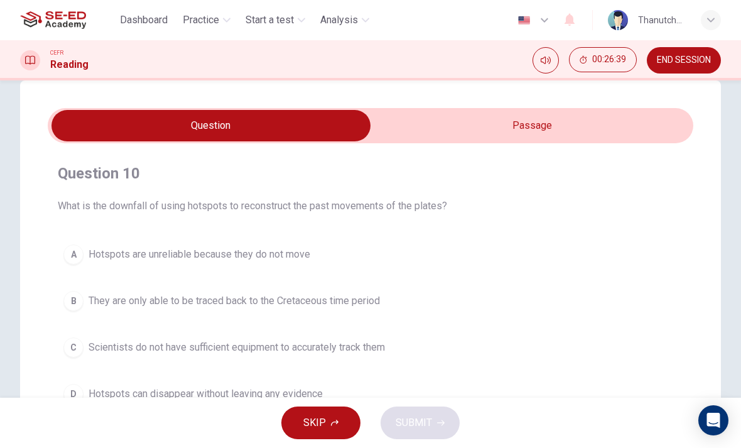
click at [671, 134] on input "checkbox" at bounding box center [211, 125] width 968 height 31
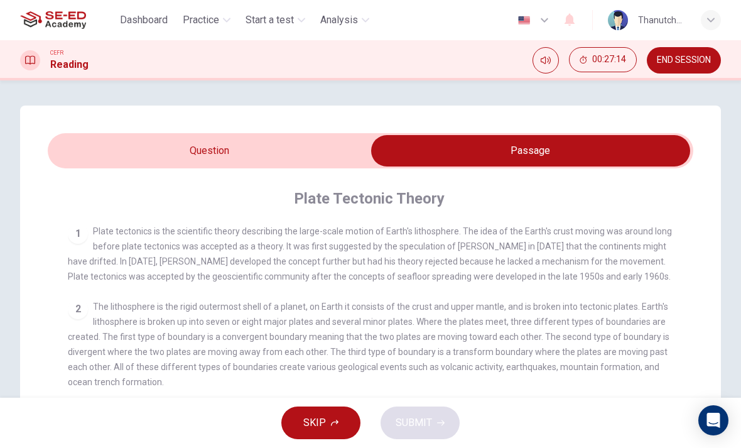
scroll to position [0, 0]
click at [320, 154] on input "checkbox" at bounding box center [530, 150] width 968 height 31
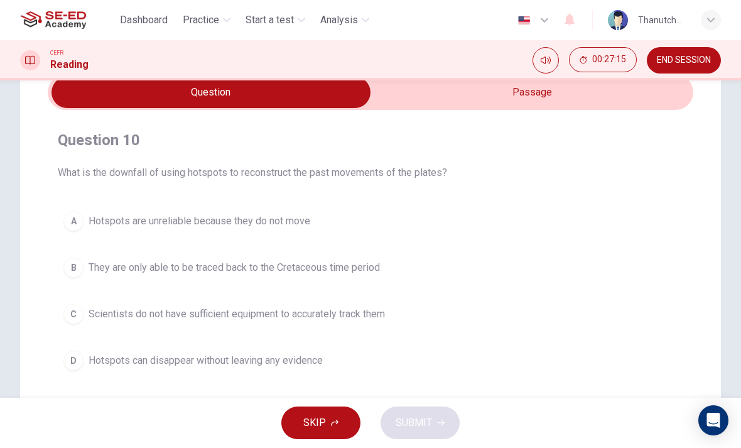
scroll to position [77, 0]
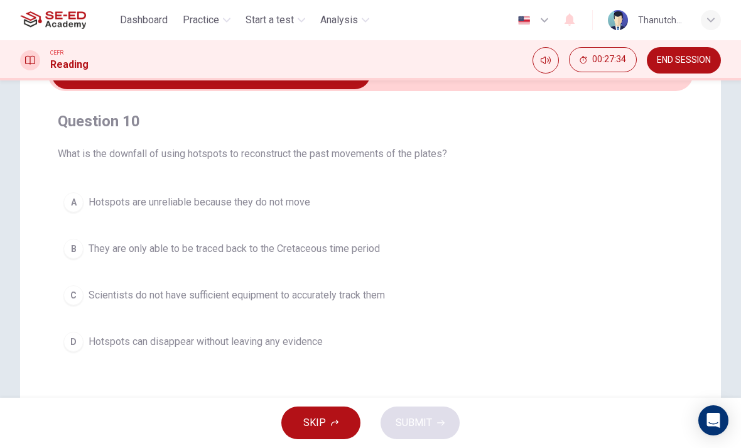
click at [379, 283] on button "C Scientists do not have sufficient equipment to accurately track them" at bounding box center [370, 294] width 625 height 31
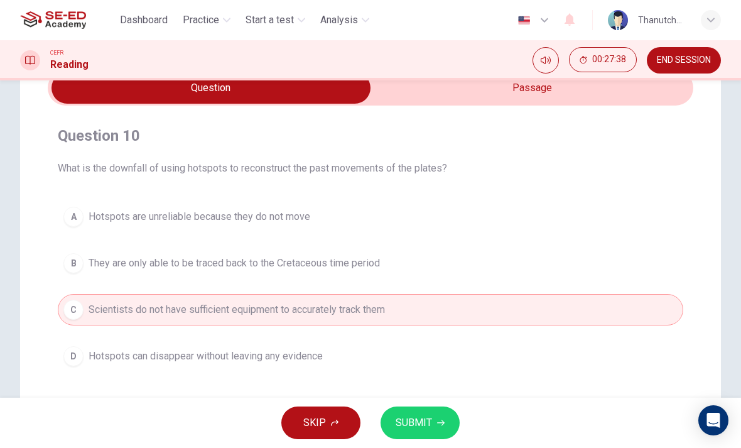
scroll to position [58, 0]
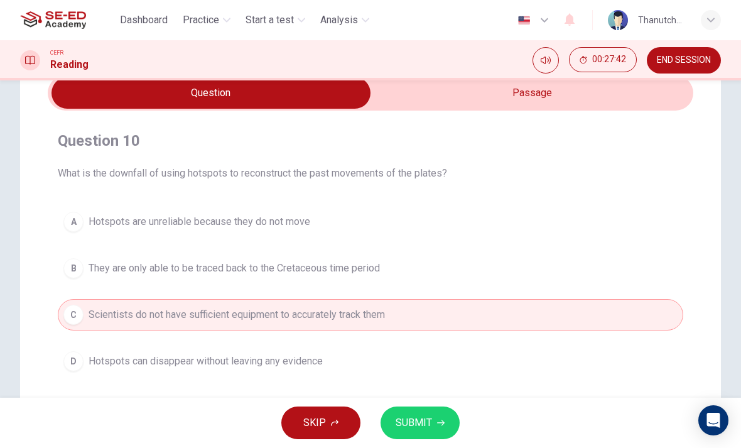
click at [583, 96] on input "checkbox" at bounding box center [211, 92] width 968 height 31
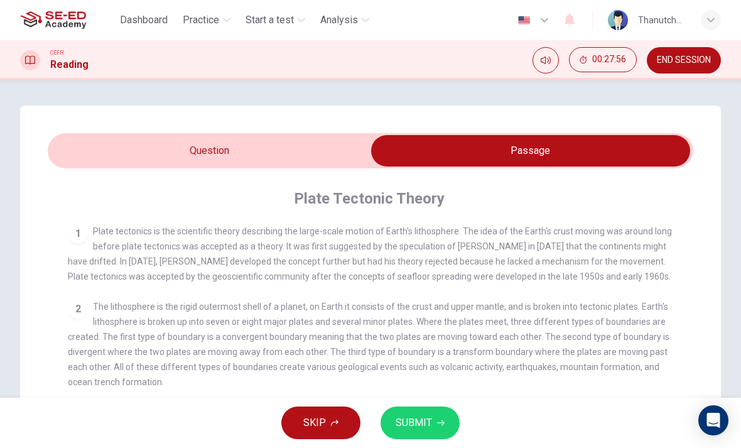
scroll to position [0, 0]
click at [335, 144] on input "checkbox" at bounding box center [530, 150] width 968 height 31
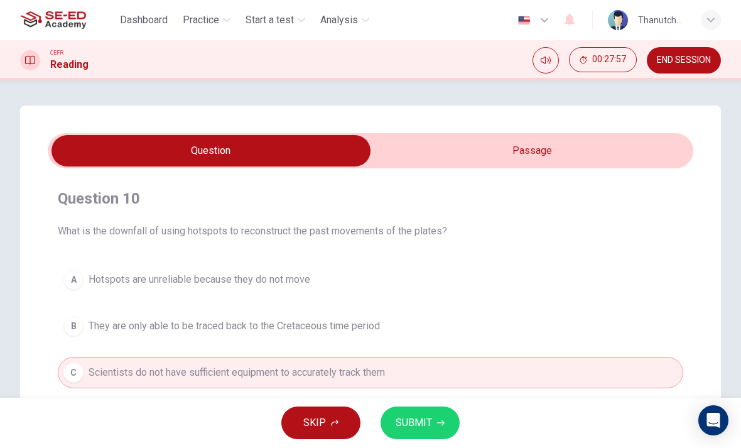
click at [316, 322] on span "They are only able to be traced back to the Cretaceous time period" at bounding box center [234, 325] width 291 height 15
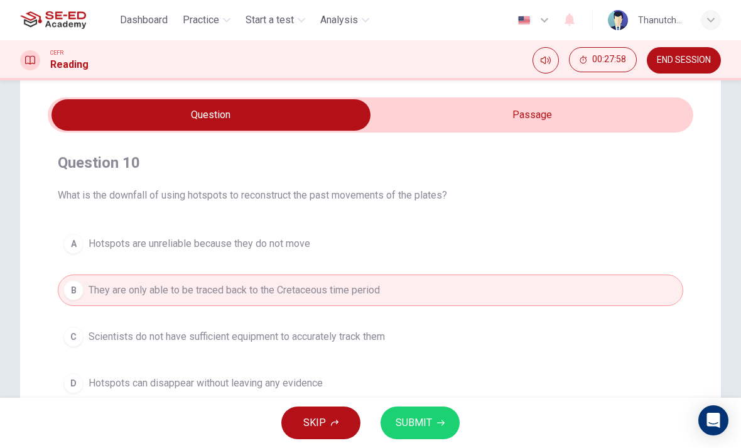
scroll to position [77, 0]
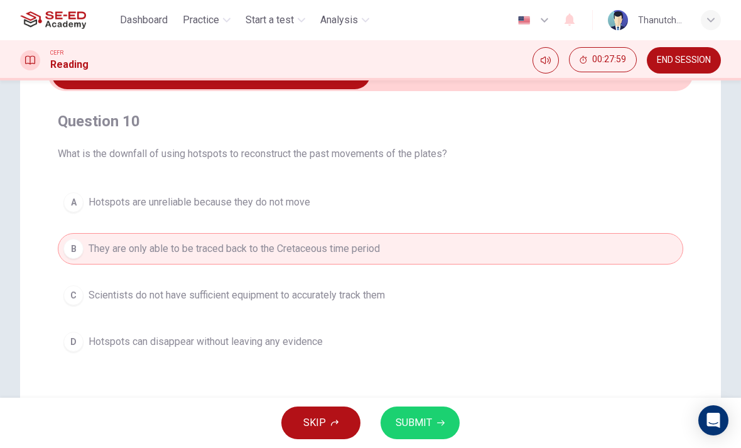
click at [424, 420] on span "SUBMIT" at bounding box center [414, 423] width 36 height 18
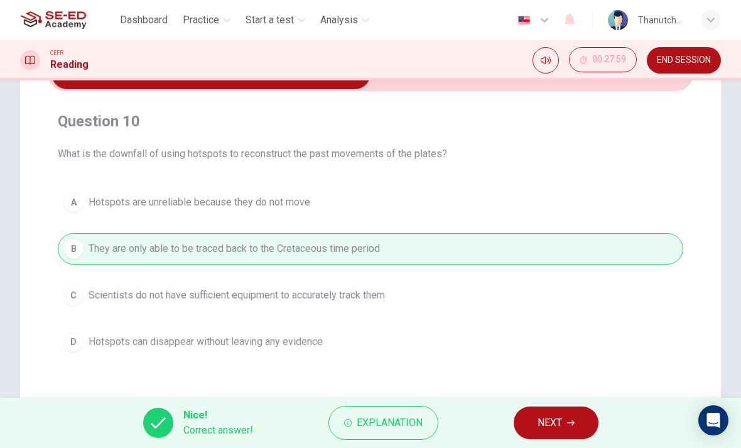
click at [541, 431] on span "NEXT" at bounding box center [549, 423] width 24 height 18
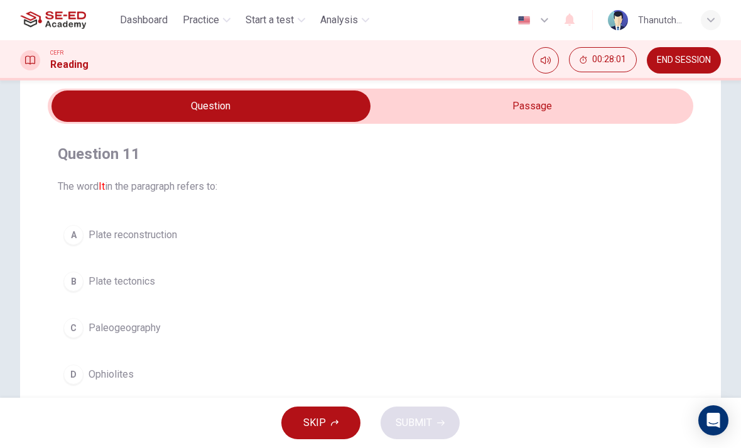
scroll to position [42, 0]
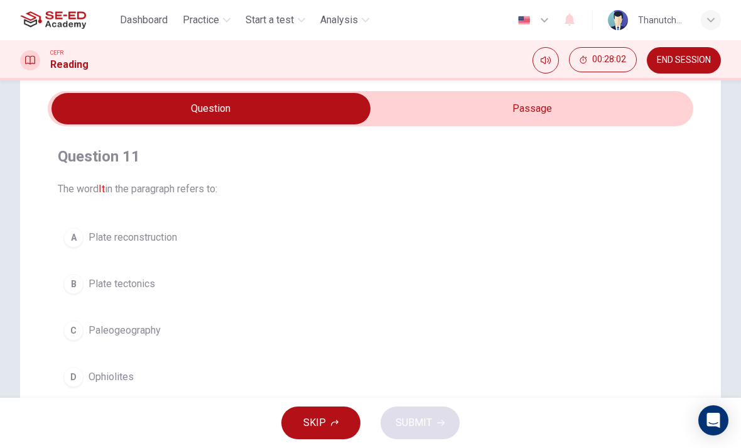
click at [622, 111] on input "checkbox" at bounding box center [211, 108] width 968 height 31
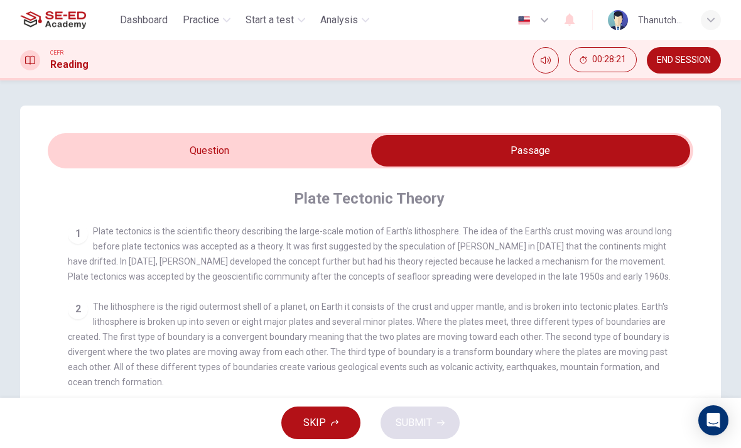
scroll to position [0, 0]
click at [316, 152] on input "checkbox" at bounding box center [530, 150] width 968 height 31
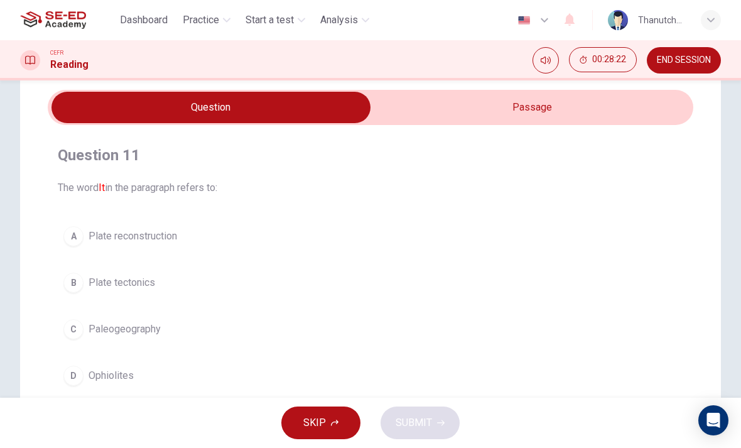
scroll to position [44, 0]
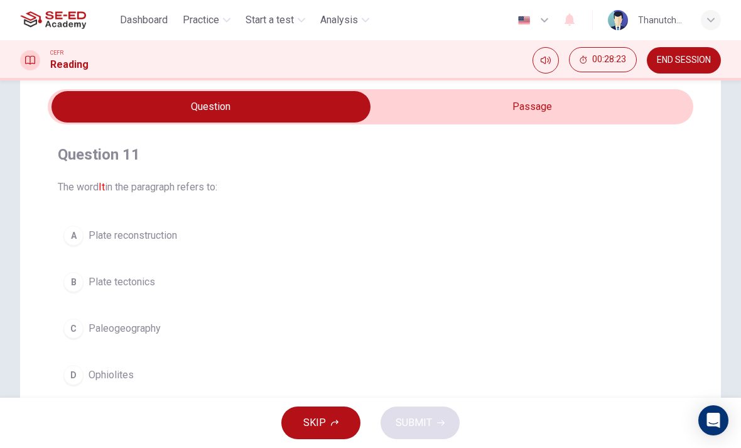
click at [166, 234] on span "Plate reconstruction" at bounding box center [133, 235] width 89 height 15
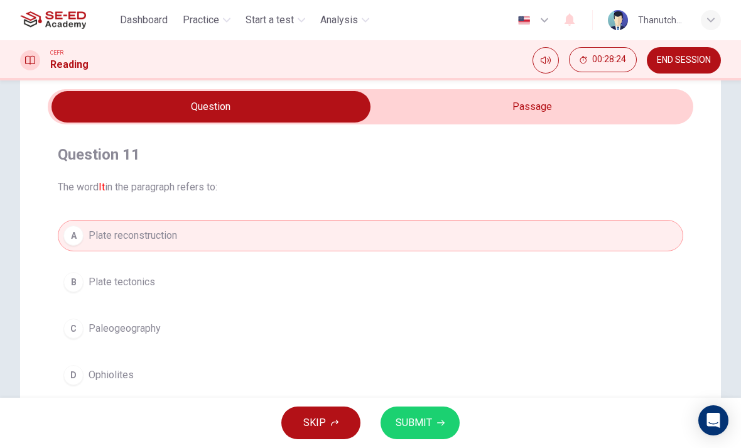
click at [429, 421] on span "SUBMIT" at bounding box center [414, 423] width 36 height 18
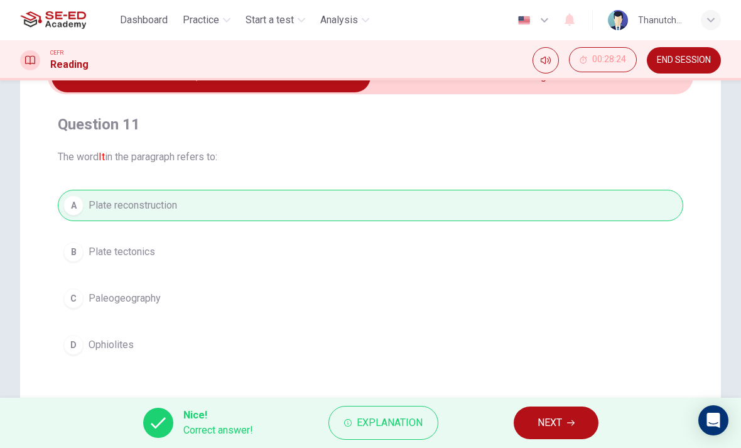
scroll to position [61, 0]
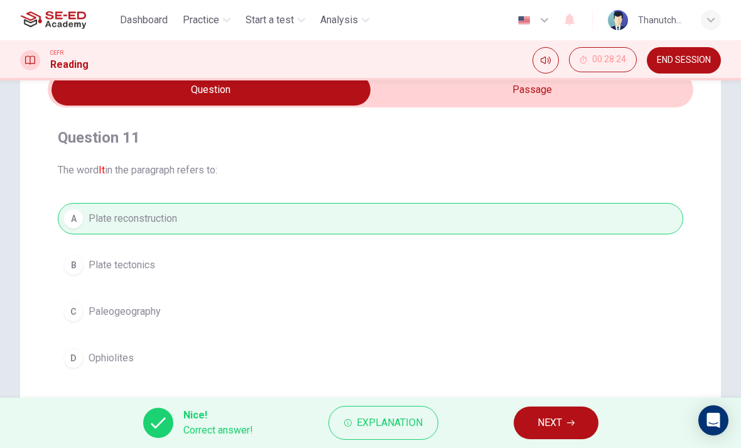
click at [573, 94] on input "checkbox" at bounding box center [211, 89] width 968 height 31
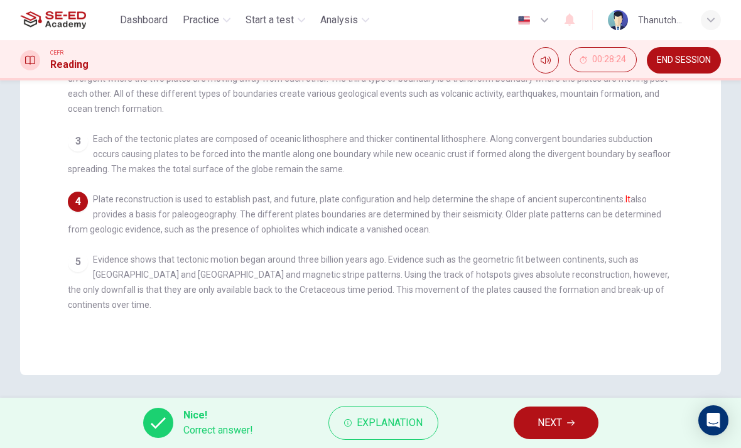
scroll to position [272, 0]
click at [464, 124] on div "1 Plate tectonics is the scientific theory describing the large-scale motion of…" at bounding box center [379, 139] width 622 height 377
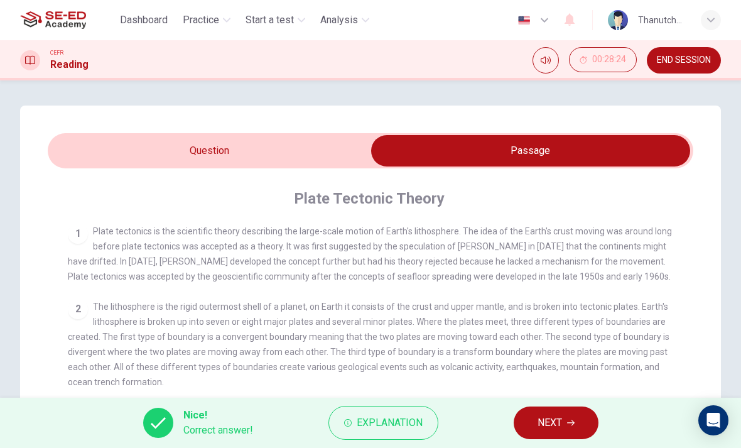
scroll to position [0, 0]
click at [548, 426] on span "NEXT" at bounding box center [549, 423] width 24 height 18
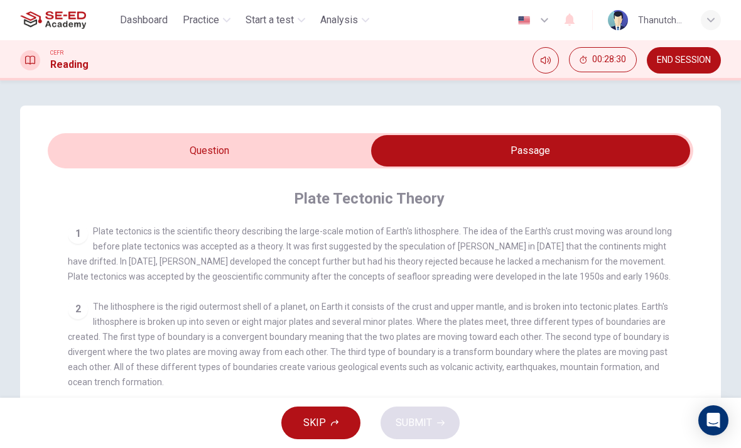
click at [326, 147] on input "checkbox" at bounding box center [530, 150] width 968 height 31
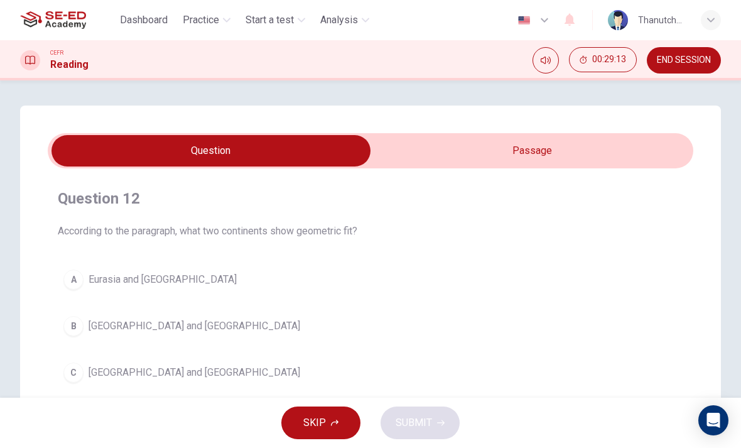
click at [551, 151] on input "checkbox" at bounding box center [211, 150] width 968 height 31
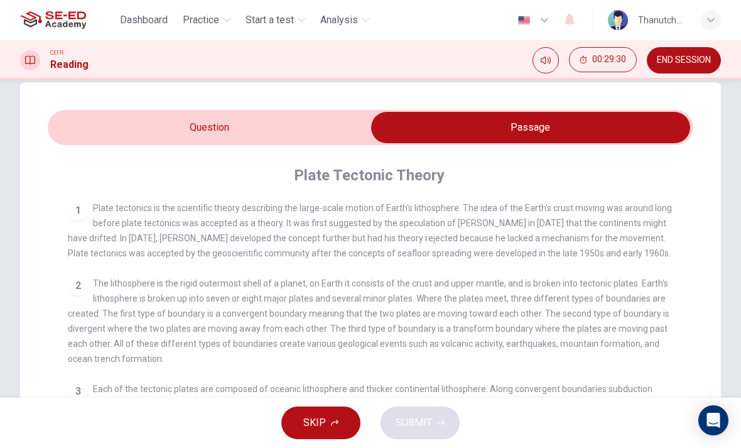
scroll to position [23, 0]
click at [191, 125] on input "checkbox" at bounding box center [530, 127] width 968 height 31
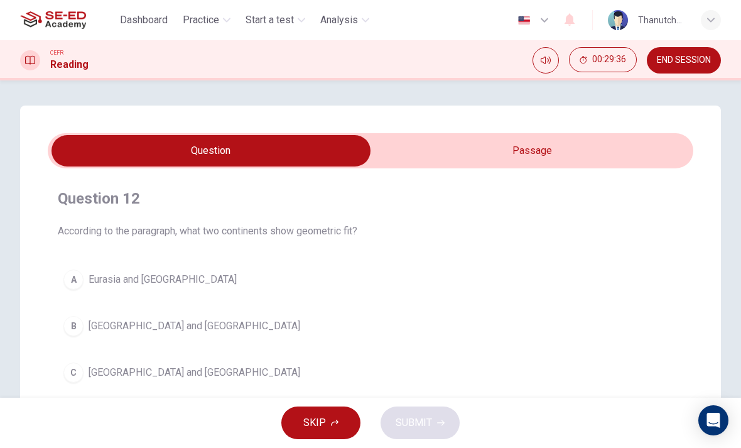
scroll to position [0, 0]
click at [523, 153] on input "checkbox" at bounding box center [211, 150] width 968 height 31
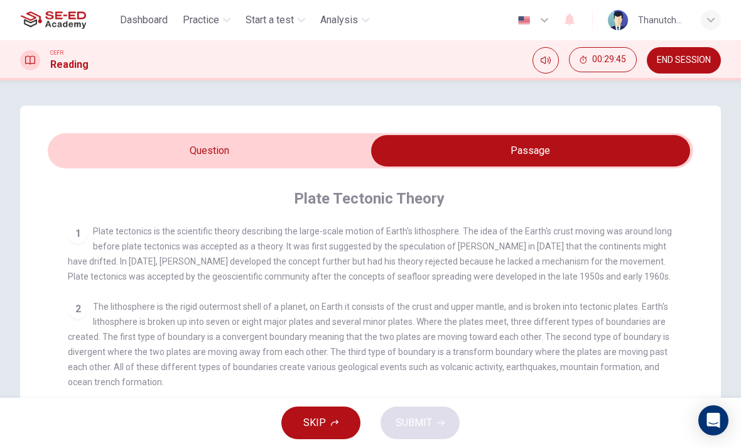
click at [159, 142] on input "checkbox" at bounding box center [530, 150] width 968 height 31
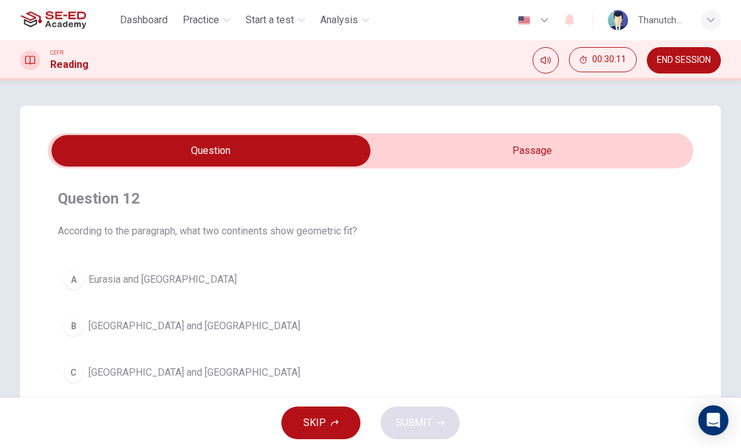
click at [520, 146] on input "checkbox" at bounding box center [211, 150] width 968 height 31
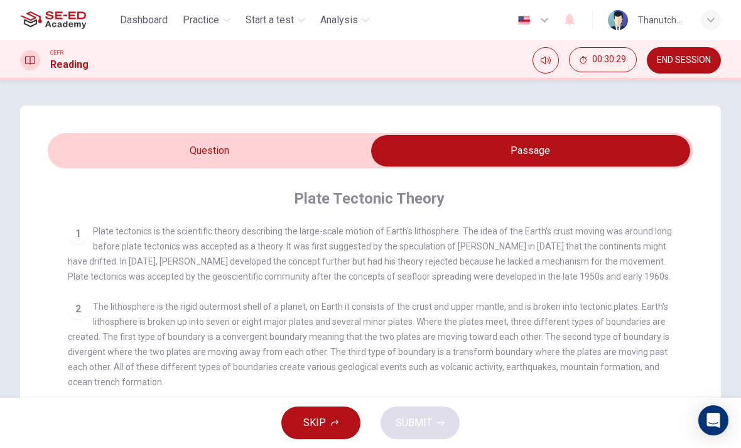
click at [325, 146] on input "checkbox" at bounding box center [530, 150] width 968 height 31
checkbox input "false"
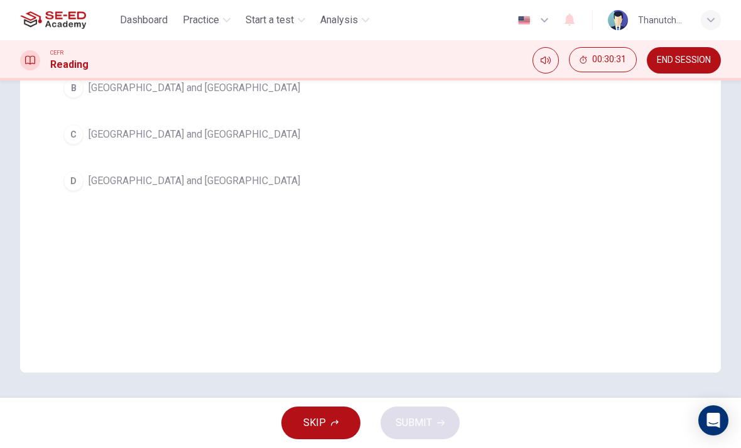
scroll to position [238, 0]
click at [202, 178] on span "[GEOGRAPHIC_DATA] and [GEOGRAPHIC_DATA]" at bounding box center [195, 180] width 212 height 15
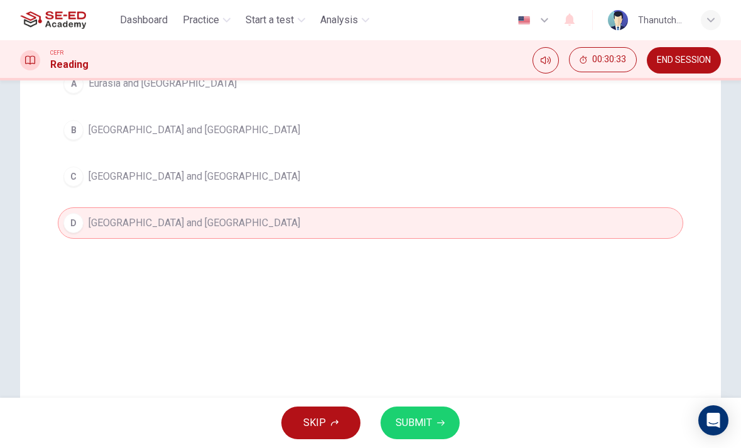
scroll to position [188, 0]
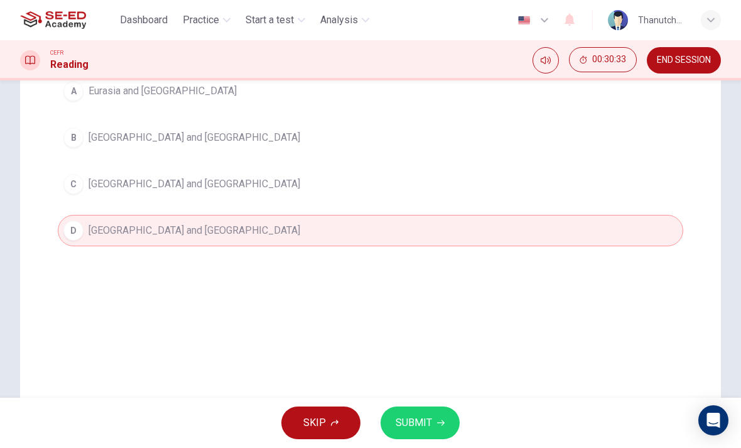
click at [419, 416] on span "SUBMIT" at bounding box center [414, 423] width 36 height 18
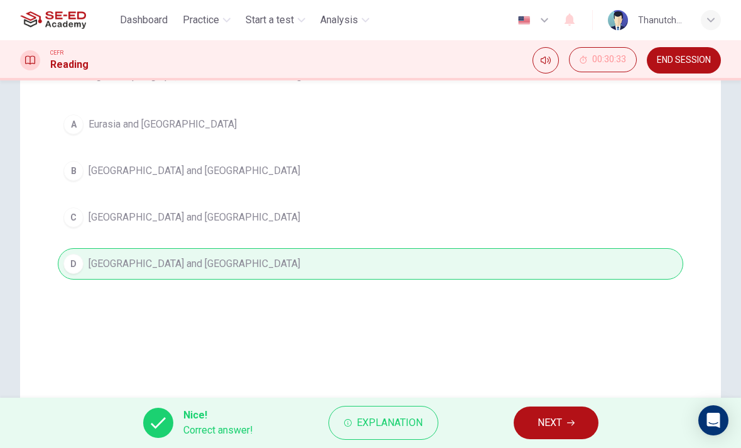
scroll to position [156, 0]
click at [550, 423] on span "NEXT" at bounding box center [549, 423] width 24 height 18
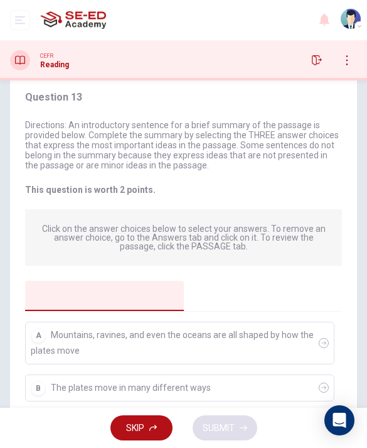
scroll to position [62, 0]
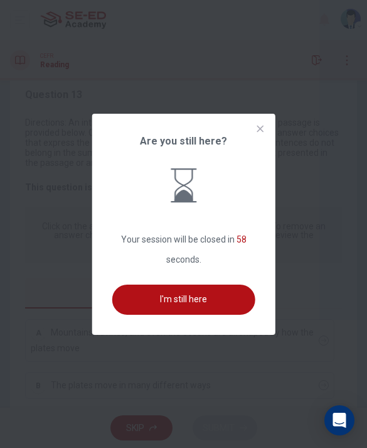
click at [126, 90] on div at bounding box center [183, 224] width 367 height 448
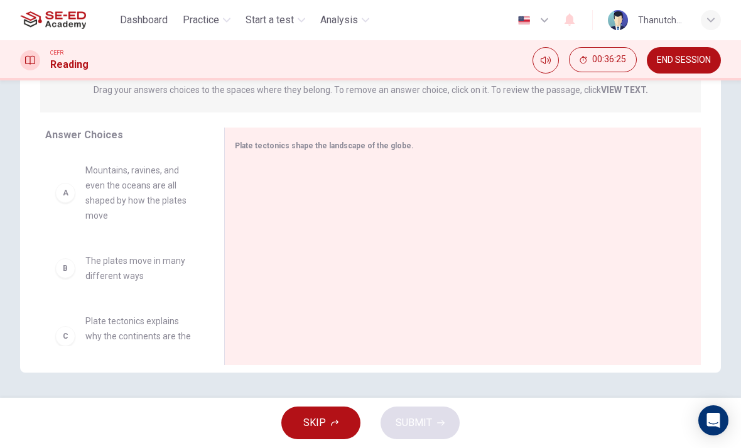
scroll to position [160, 0]
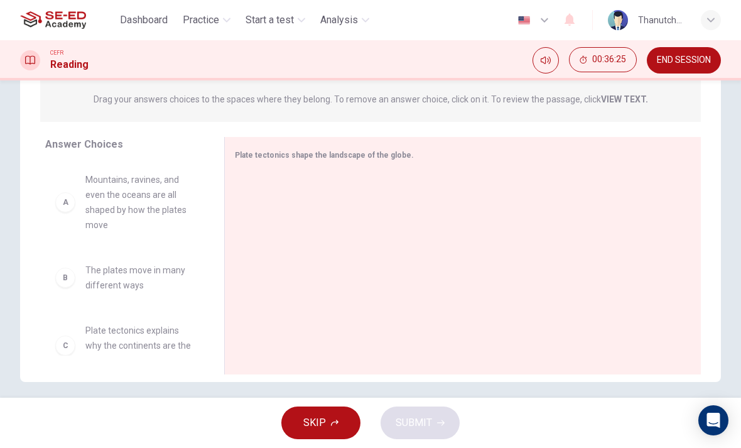
click at [78, 234] on div "A Mountains, ravines, and even the oceans are all shaped by how the plates move" at bounding box center [124, 202] width 159 height 80
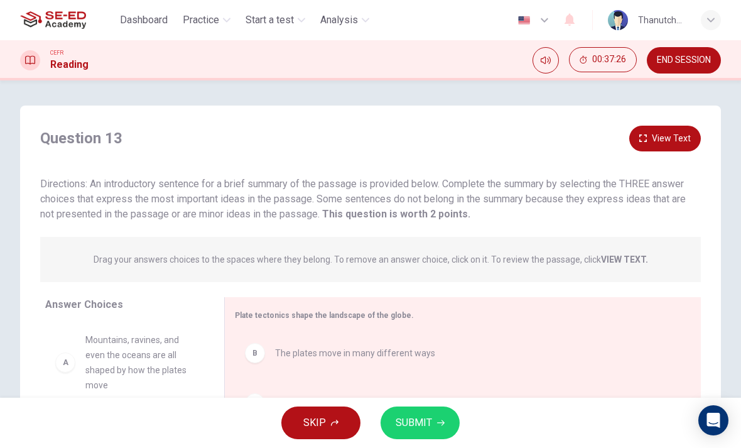
scroll to position [0, 0]
click at [683, 141] on button "View Text" at bounding box center [665, 139] width 72 height 26
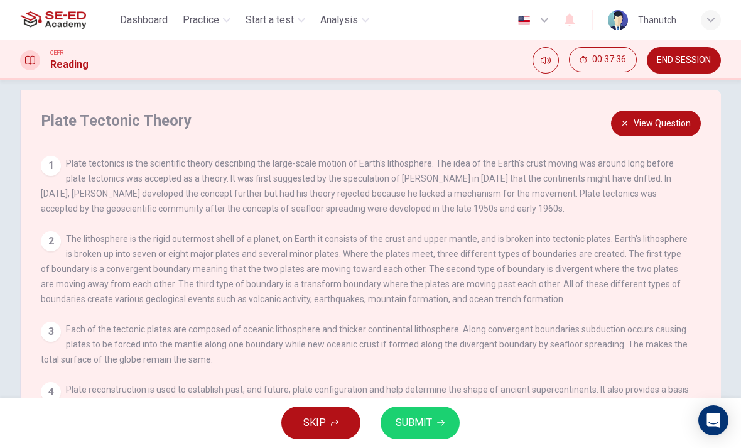
scroll to position [13, 0]
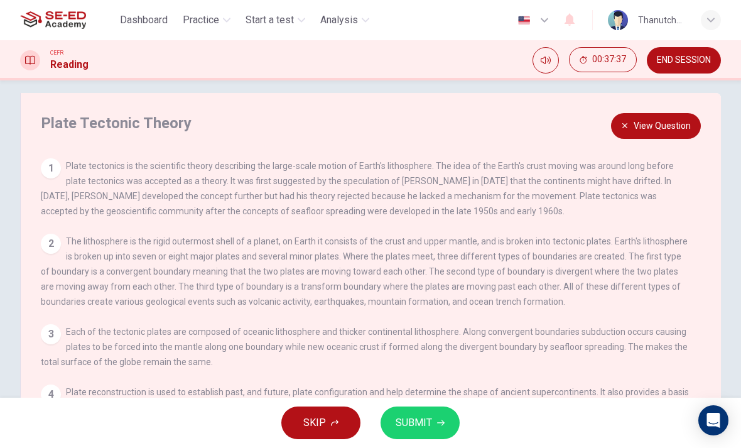
click at [654, 116] on button "View Question" at bounding box center [656, 126] width 90 height 26
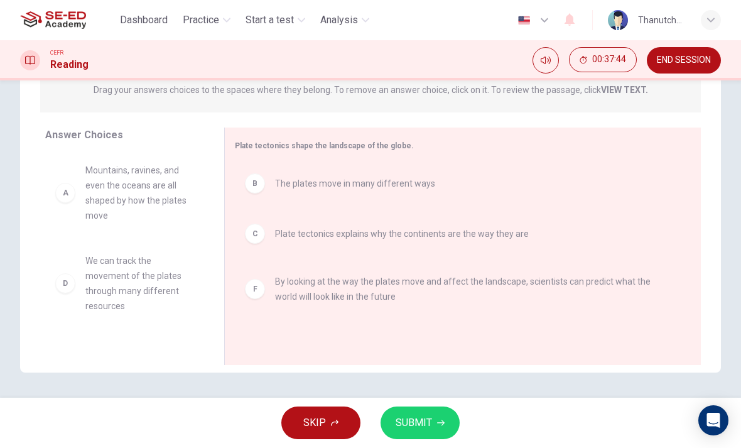
scroll to position [170, 0]
click at [369, 291] on div "B The plates move in many different ways C Plate tectonics explains why the con…" at bounding box center [458, 247] width 446 height 168
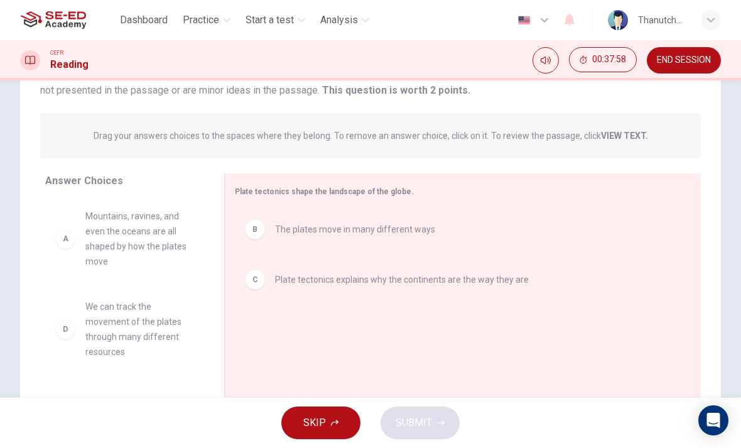
scroll to position [122, 0]
click at [189, 230] on span "Mountains, ravines, and even the oceans are all shaped by how the plates move" at bounding box center [139, 240] width 109 height 60
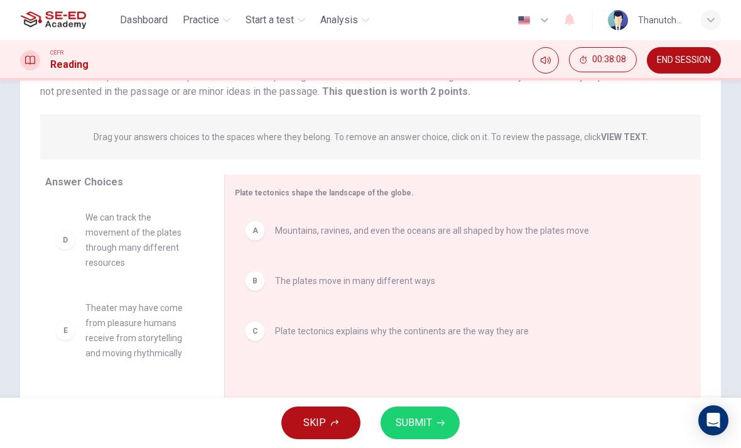
click at [428, 424] on span "SUBMIT" at bounding box center [414, 423] width 36 height 18
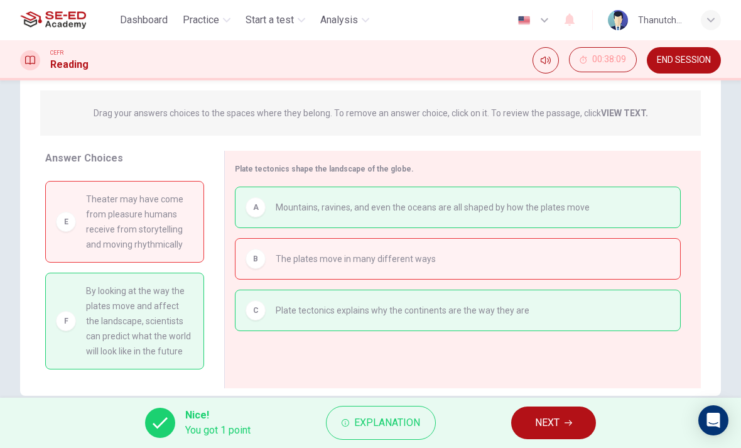
scroll to position [149, 0]
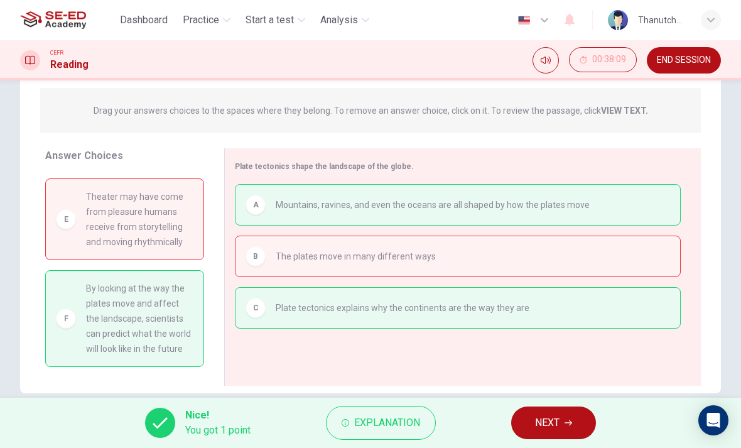
click at [389, 428] on span "Explanation" at bounding box center [387, 423] width 66 height 18
click at [149, 337] on span "By looking at the way the plates move and affect the landscape, scientists can …" at bounding box center [139, 318] width 107 height 75
click at [537, 423] on span "NEXT" at bounding box center [547, 423] width 24 height 18
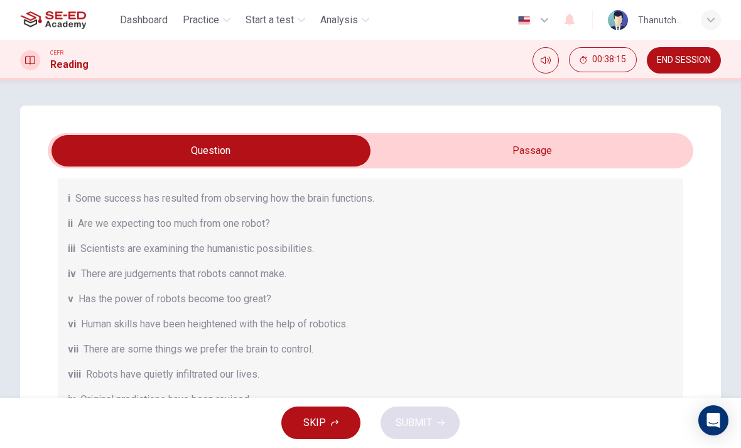
scroll to position [155, 0]
click at [487, 163] on input "checkbox" at bounding box center [211, 150] width 968 height 31
checkbox input "true"
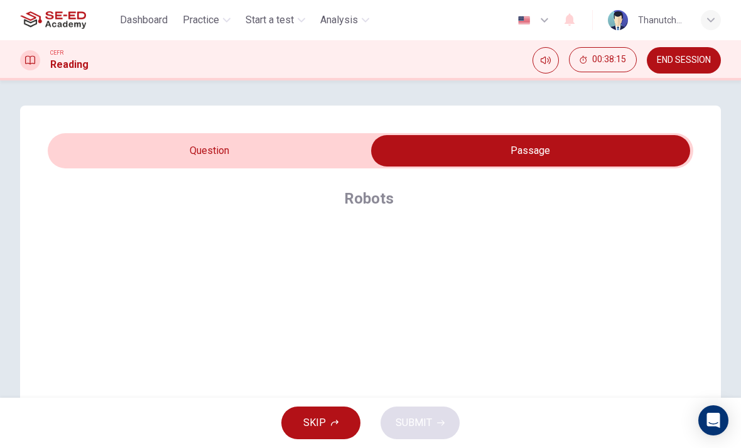
scroll to position [0, 0]
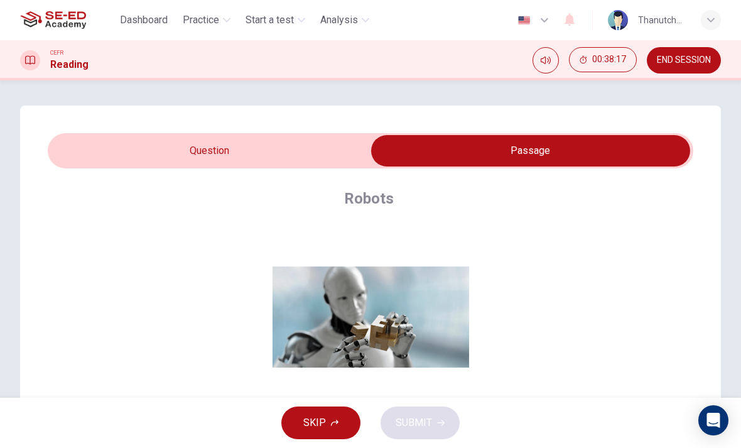
click at [681, 70] on button "END SESSION" at bounding box center [684, 60] width 74 height 26
